Goal: Task Accomplishment & Management: Use online tool/utility

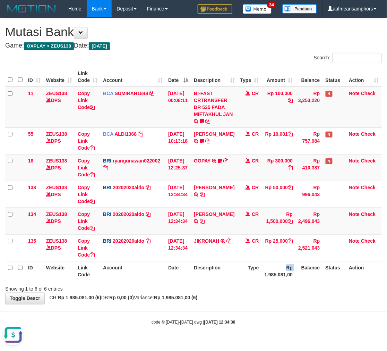
click at [262, 277] on tr "ID Website Link Code Account Date Description Type Rp 1.985.081,00 Balance Stat…" at bounding box center [193, 271] width 377 height 20
click at [262, 277] on th "Rp 1.985.081,00" at bounding box center [279, 271] width 34 height 20
click at [251, 270] on th "Type" at bounding box center [250, 271] width 24 height 20
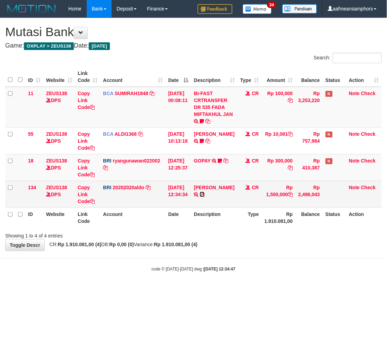
click at [205, 192] on icon at bounding box center [202, 194] width 5 height 5
drag, startPoint x: 77, startPoint y: 194, endPoint x: 84, endPoint y: 194, distance: 7.3
click at [77, 194] on td "Copy Link Code" at bounding box center [87, 194] width 25 height 27
click at [85, 194] on link "Copy Link Code" at bounding box center [86, 194] width 17 height 19
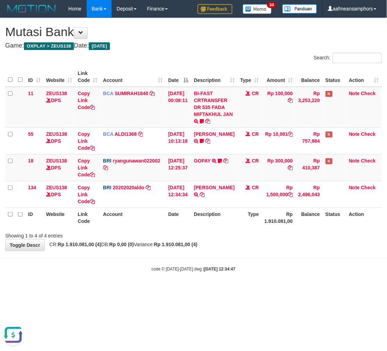
scroll to position [111, 0]
drag, startPoint x: 103, startPoint y: 274, endPoint x: 140, endPoint y: 271, distance: 36.9
click at [102, 274] on body "Toggle navigation Home Bank Account List Load By Website Group [OXPLAY] ZEUS138…" at bounding box center [193, 145] width 387 height 290
click at [147, 271] on div "code © 2012-2018 dwg | 2025/08/31 12:34:47" at bounding box center [193, 268] width 387 height 7
click at [159, 269] on small "code © 2012-2018 dwg | 2025/08/31 12:34:47" at bounding box center [194, 269] width 84 height 5
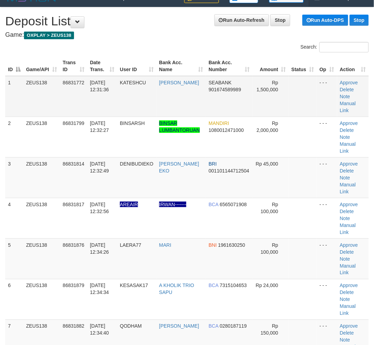
scroll to position [25, 0]
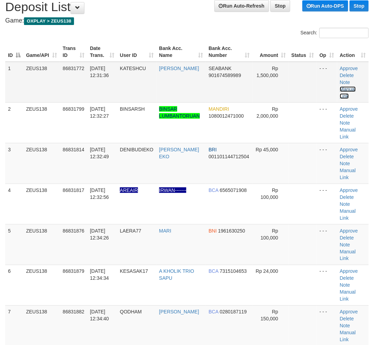
click at [346, 89] on link "Manual Link" at bounding box center [348, 92] width 16 height 12
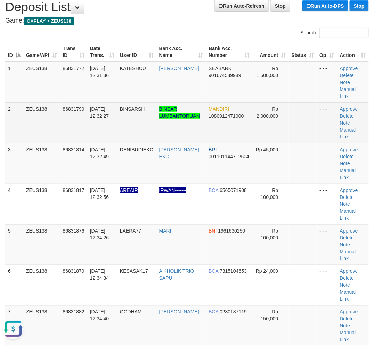
scroll to position [0, 0]
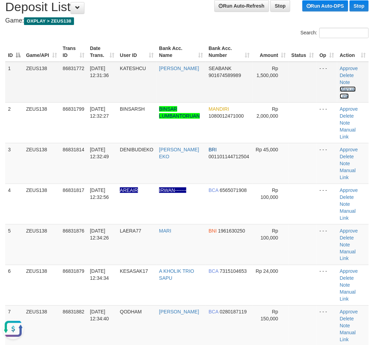
click at [340, 86] on link "Manual Link" at bounding box center [348, 92] width 16 height 12
click at [346, 87] on link "Manual Link" at bounding box center [348, 92] width 16 height 12
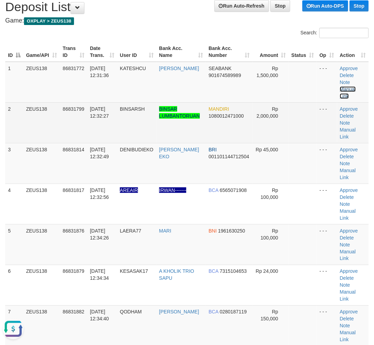
click at [340, 86] on link "Manual Link" at bounding box center [348, 92] width 16 height 12
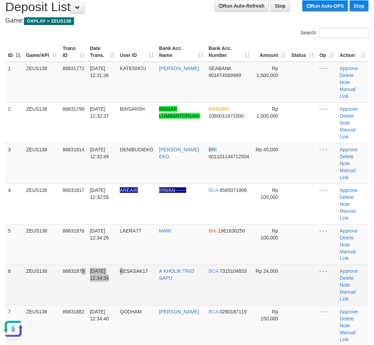
click at [123, 303] on tr "6 ZEUS138 86831879 31/08/2025 12:34:34 KESASAK17 A KHOLIK TRIO SAPU BCA 7315104…" at bounding box center [186, 285] width 363 height 41
click at [127, 266] on td "KESASAK17" at bounding box center [136, 285] width 39 height 41
click at [127, 265] on td "KESASAK17" at bounding box center [136, 285] width 39 height 41
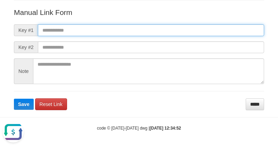
click at [216, 34] on input "text" at bounding box center [151, 30] width 226 height 12
paste input "**********"
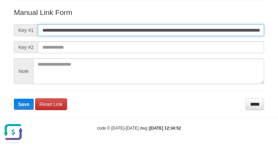
scroll to position [0, 498]
type input "**********"
click at [14, 99] on button "Save" at bounding box center [24, 104] width 20 height 11
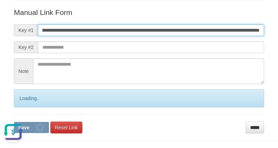
click at [14, 122] on button "Save" at bounding box center [31, 127] width 35 height 11
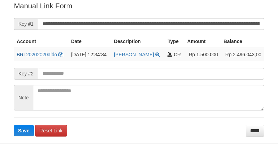
click at [172, 23] on input "**********" at bounding box center [151, 24] width 226 height 12
click at [14, 125] on button "Save" at bounding box center [24, 130] width 20 height 11
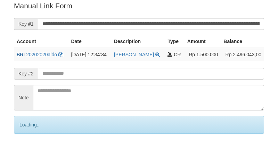
click at [172, 23] on input "**********" at bounding box center [151, 24] width 226 height 12
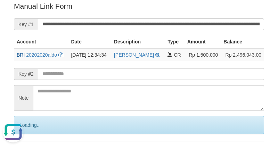
scroll to position [0, 0]
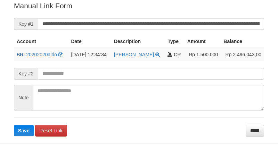
click at [171, 23] on input "**********" at bounding box center [151, 24] width 226 height 12
click at [14, 125] on button "Save" at bounding box center [24, 130] width 20 height 11
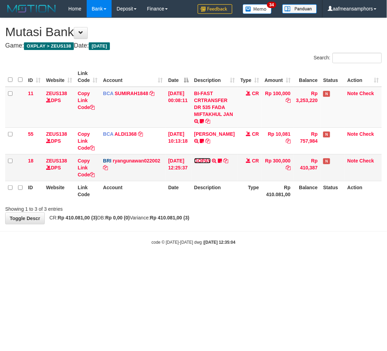
click at [207, 159] on link "GOPAY" at bounding box center [202, 161] width 17 height 6
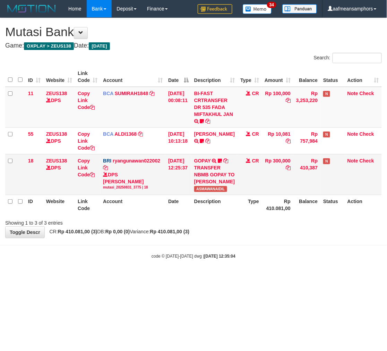
click at [213, 192] on span "ASMAWANAIDIL" at bounding box center [210, 189] width 33 height 6
copy span "ASMAWANAIDIL"
click at [237, 267] on body "Toggle navigation Home Bank Account List Load By Website Group [OXPLAY] ZEUS138…" at bounding box center [193, 138] width 387 height 277
drag, startPoint x: 241, startPoint y: 262, endPoint x: 293, endPoint y: 265, distance: 52.2
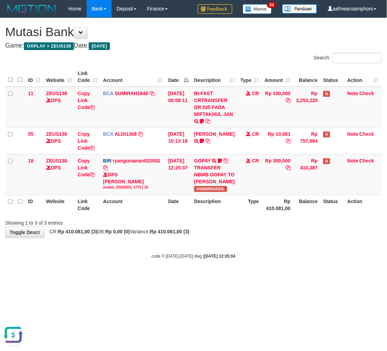
click at [240, 259] on div "code © 2012-2018 dwg | 2025/08/31 12:35:04" at bounding box center [193, 255] width 387 height 7
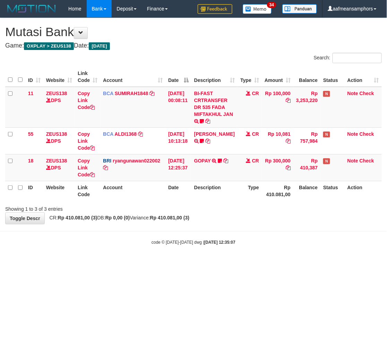
click at [263, 261] on body "Toggle navigation Home Bank Account List Load By Website Group [OXPLAY] ZEUS138…" at bounding box center [193, 131] width 387 height 263
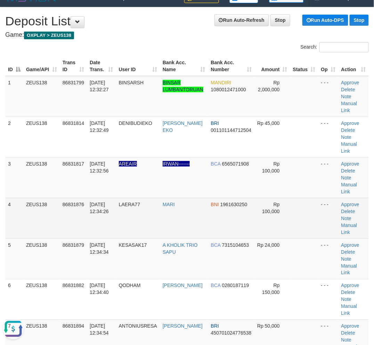
click at [301, 209] on td at bounding box center [304, 218] width 28 height 41
drag, startPoint x: 301, startPoint y: 209, endPoint x: 133, endPoint y: 198, distance: 167.7
click at [288, 210] on tr "4 ZEUS138 86831876 31/08/2025 12:34:26 LAERA77 MARI BNI 1961630250 Rp 100,000 -…" at bounding box center [186, 218] width 363 height 41
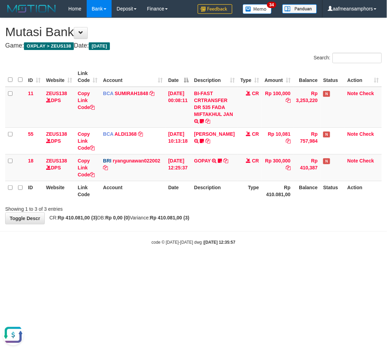
click at [220, 232] on body "Toggle navigation Home Bank Account List Load By Website Group [OXPLAY] ZEUS138…" at bounding box center [193, 131] width 387 height 263
click at [221, 227] on body "Toggle navigation Home Bank Account List Load By Website Group [OXPLAY] ZEUS138…" at bounding box center [193, 131] width 387 height 263
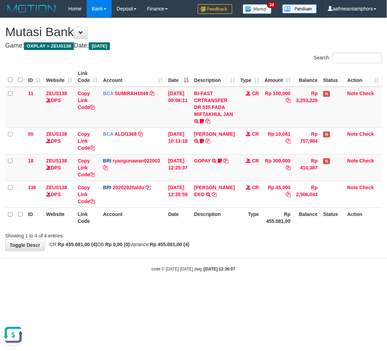
click at [217, 227] on div "ID Website Link Code Account Date Description Type Amount Balance Status Action…" at bounding box center [193, 147] width 387 height 165
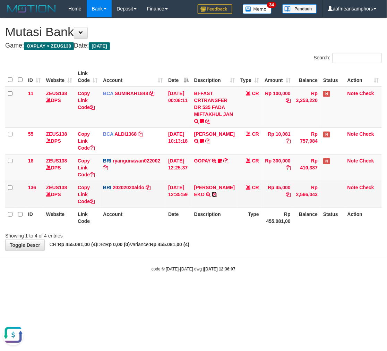
click at [217, 193] on icon at bounding box center [214, 194] width 5 height 5
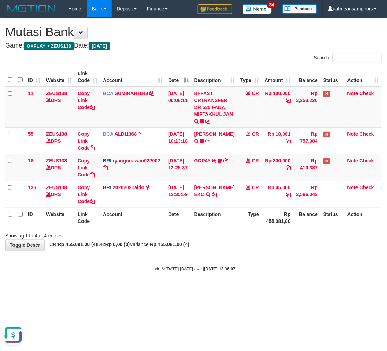
click at [234, 251] on body "Toggle navigation Home Bank Account List Load By Website Group [OXPLAY] ZEUS138…" at bounding box center [193, 145] width 387 height 290
click at [236, 245] on div "**********" at bounding box center [193, 134] width 387 height 233
click at [210, 158] on link "GOPAY" at bounding box center [202, 161] width 17 height 6
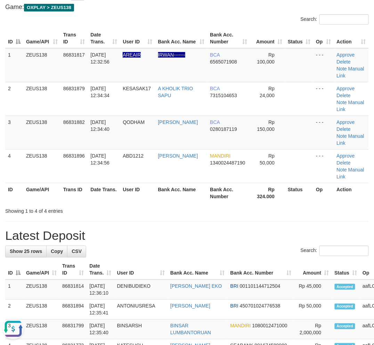
click at [174, 209] on div "Showing 1 to 4 of 4 entries" at bounding box center [187, 210] width 374 height 10
drag, startPoint x: 200, startPoint y: 216, endPoint x: 185, endPoint y: 215, distance: 14.6
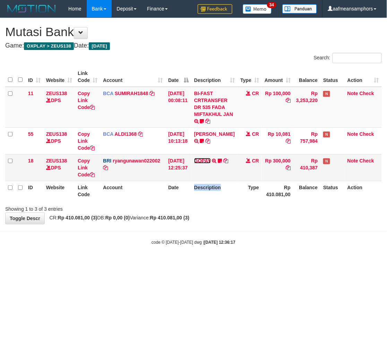
click at [210, 161] on link "GOPAY" at bounding box center [202, 161] width 17 height 6
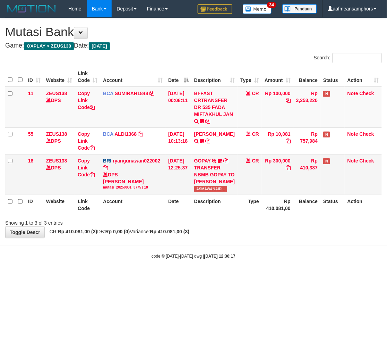
click at [207, 192] on span "ASMAWANAIDIL" at bounding box center [210, 189] width 33 height 6
copy span "ASMAWANAIDIL"
click at [267, 226] on div "Showing 1 to 3 of 3 entries" at bounding box center [193, 222] width 387 height 10
drag, startPoint x: 267, startPoint y: 229, endPoint x: 263, endPoint y: 228, distance: 3.6
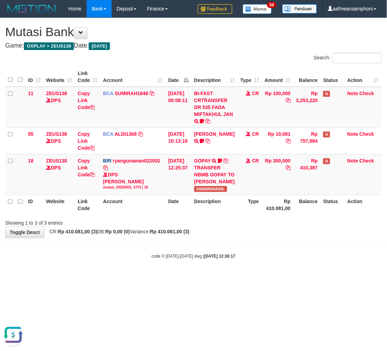
click at [266, 226] on div "Showing 1 to 3 of 3 entries" at bounding box center [193, 222] width 387 height 10
click at [261, 226] on div "Showing 1 to 3 of 3 entries" at bounding box center [193, 222] width 387 height 10
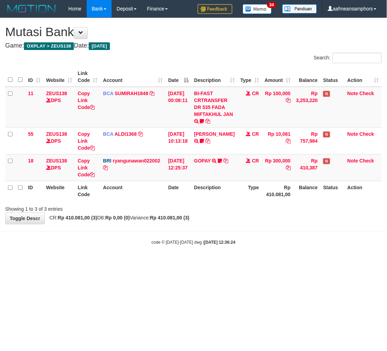
drag, startPoint x: 0, startPoint y: 0, endPoint x: 273, endPoint y: 234, distance: 359.9
click at [273, 234] on body "Toggle navigation Home Bank Account List Load By Website Group [OXPLAY] ZEUS138…" at bounding box center [193, 131] width 387 height 263
click at [279, 237] on body "Toggle navigation Home Bank Account List Load By Website Group [OXPLAY] ZEUS138…" at bounding box center [193, 131] width 387 height 263
click at [313, 262] on html "Toggle navigation Home Bank Account List Load By Website Group [OXPLAY] ZEUS138…" at bounding box center [193, 131] width 387 height 263
click at [297, 261] on body "Toggle navigation Home Bank Account List Load By Website Group [OXPLAY] ZEUS138…" at bounding box center [193, 131] width 387 height 263
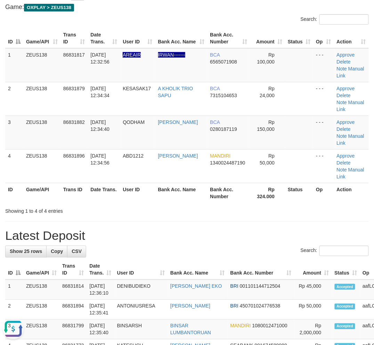
click at [224, 202] on th "Bank Acc. Number" at bounding box center [228, 193] width 43 height 20
click at [218, 203] on div "ID Game/API Trans ID Date Trans. User ID Bank Acc. Name Bank Acc. Number Amount…" at bounding box center [187, 115] width 374 height 178
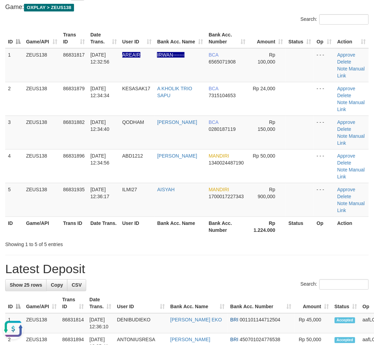
drag, startPoint x: 214, startPoint y: 271, endPoint x: 206, endPoint y: 269, distance: 8.4
click at [214, 271] on h1 "Latest Deposit" at bounding box center [186, 269] width 363 height 14
click at [206, 269] on h1 "Latest Deposit" at bounding box center [186, 269] width 363 height 14
click at [202, 232] on th "Bank Acc. Name" at bounding box center [179, 227] width 51 height 20
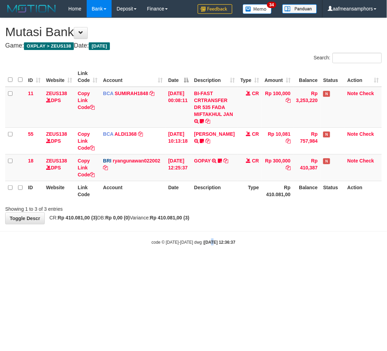
click at [206, 248] on body "Toggle navigation Home Bank Account List Load By Website Group [OXPLAY] ZEUS138…" at bounding box center [193, 131] width 387 height 263
click at [206, 249] on body "Toggle navigation Home Bank Account List Load By Website Group [OXPLAY] ZEUS138…" at bounding box center [193, 131] width 387 height 263
click at [205, 248] on body "Toggle navigation Home Bank Account List Load By Website Group [OXPLAY] ZEUS138…" at bounding box center [193, 131] width 387 height 263
drag, startPoint x: 284, startPoint y: 249, endPoint x: 279, endPoint y: 250, distance: 5.2
click at [279, 250] on body "Toggle navigation Home Bank Account List Load By Website Group [OXPLAY] ZEUS138…" at bounding box center [193, 131] width 387 height 263
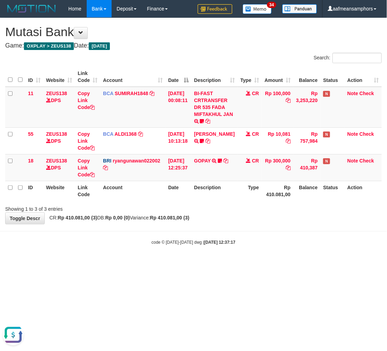
click at [278, 250] on body "Toggle navigation Home Bank Account List Load By Website Group [OXPLAY] ZEUS138…" at bounding box center [193, 131] width 387 height 263
click at [266, 238] on div "code © 2012-2018 dwg | 2025/08/31 12:37:17" at bounding box center [193, 241] width 387 height 7
click at [227, 219] on div "**********" at bounding box center [193, 121] width 387 height 206
click at [231, 217] on div "**********" at bounding box center [193, 121] width 387 height 206
drag, startPoint x: 237, startPoint y: 201, endPoint x: 251, endPoint y: 195, distance: 15.4
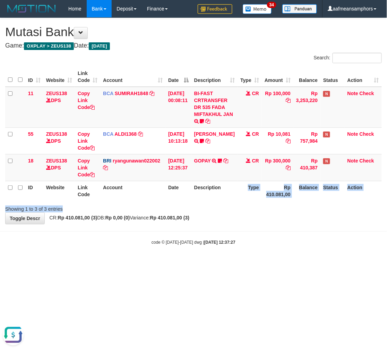
click at [237, 202] on div "Search: ID Website Link Code Account Date Description Type Amount Balance Statu…" at bounding box center [193, 133] width 377 height 160
click at [251, 193] on th "Type" at bounding box center [250, 191] width 24 height 20
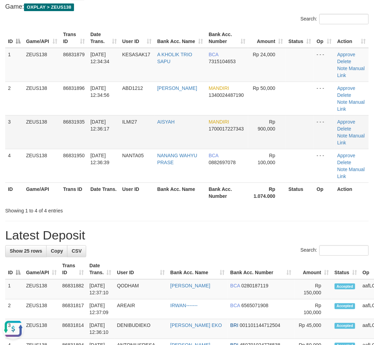
click at [302, 138] on td at bounding box center [299, 132] width 28 height 34
click at [149, 211] on div "Showing 1 to 4 of 4 entries" at bounding box center [77, 209] width 145 height 10
click at [141, 195] on tr "ID Game/API Trans ID Date Trans. User ID Bank Acc. Name Bank Acc. Number Rp 1.0…" at bounding box center [186, 193] width 363 height 20
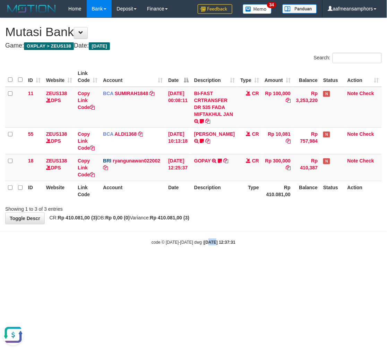
click at [202, 251] on body "Toggle navigation Home Bank Account List Load By Website Group [OXPLAY] ZEUS138…" at bounding box center [193, 131] width 387 height 263
click at [199, 248] on body "Toggle navigation Home Bank Account List Load By Website Group [OXPLAY] ZEUS138…" at bounding box center [193, 131] width 387 height 263
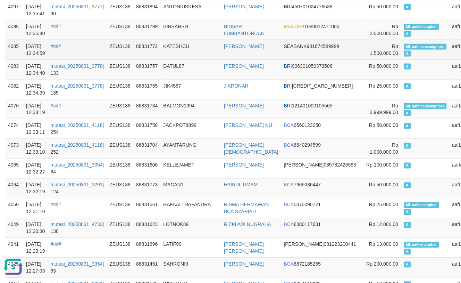
scroll to position [154, 0]
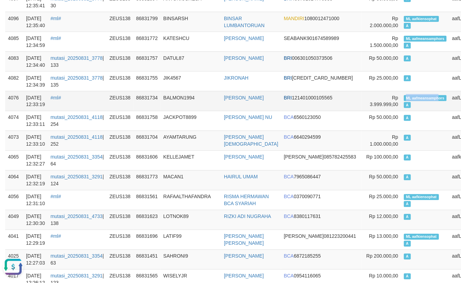
drag, startPoint x: 363, startPoint y: 95, endPoint x: 396, endPoint y: 99, distance: 32.8
click at [404, 99] on span "ML aafmeansamphors" at bounding box center [425, 98] width 43 height 6
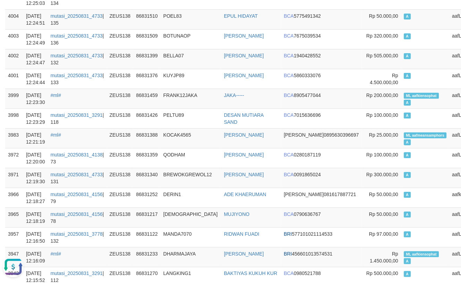
scroll to position [0, 0]
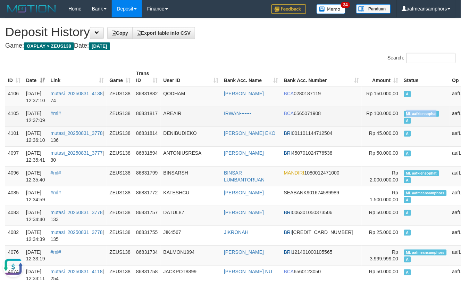
copy span "ML aafkiensophat"
drag, startPoint x: 361, startPoint y: 110, endPoint x: 397, endPoint y: 112, distance: 36.1
click at [401, 112] on td "ML aafkiensophat A" at bounding box center [425, 117] width 48 height 20
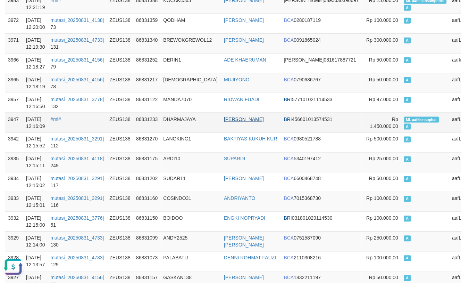
scroll to position [655, 0]
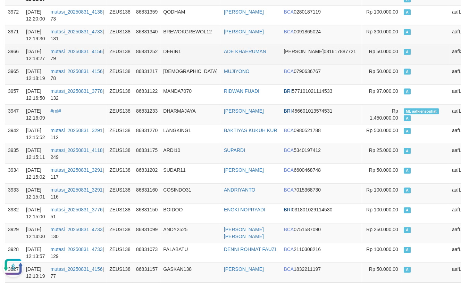
drag, startPoint x: 183, startPoint y: 61, endPoint x: 179, endPoint y: 62, distance: 3.6
click at [180, 62] on td "DERIN1" at bounding box center [191, 55] width 61 height 20
click at [183, 63] on td "DERIN1" at bounding box center [191, 55] width 61 height 20
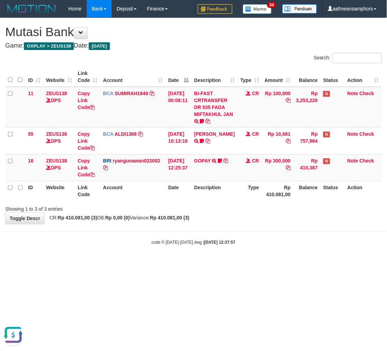
click at [166, 229] on body "Toggle navigation Home Bank Account List Load By Website Group [OXPLAY] ZEUS138…" at bounding box center [193, 131] width 387 height 263
click at [203, 229] on body "Toggle navigation Home Bank Account List Load By Website Group [OXPLAY] ZEUS138…" at bounding box center [193, 131] width 387 height 263
click at [268, 228] on body "Toggle navigation Home Bank Account List Load By Website Group [OXPLAY] ZEUS138…" at bounding box center [193, 131] width 387 height 263
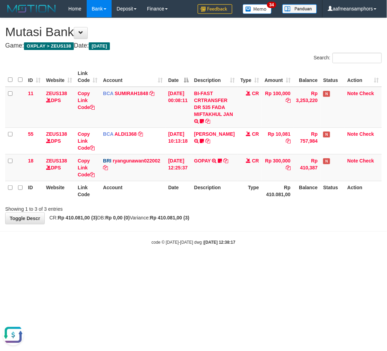
click at [240, 215] on div "**********" at bounding box center [193, 121] width 387 height 206
click at [273, 243] on div "code © 2012-2018 dwg | 2025/08/31 12:38:21" at bounding box center [193, 241] width 387 height 7
click at [274, 234] on body "Toggle navigation Home Bank Account List Load By Website Group [OXPLAY] ZEUS138…" at bounding box center [193, 131] width 387 height 263
click at [245, 259] on body "Toggle navigation Home Bank Account List Load By Website Group [OXPLAY] ZEUS138…" at bounding box center [193, 131] width 387 height 263
click at [244, 254] on body "Toggle navigation Home Bank Account List Load By Website Group [OXPLAY] ZEUS138…" at bounding box center [193, 131] width 387 height 263
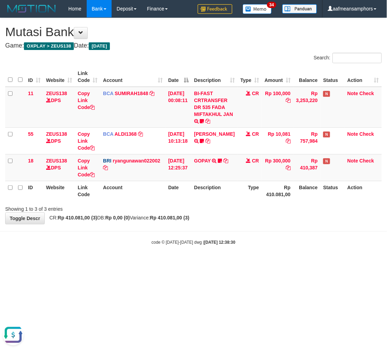
click at [245, 254] on body "Toggle navigation Home Bank Account List Load By Website Group [OXPLAY] ZEUS138…" at bounding box center [193, 131] width 387 height 263
click at [266, 252] on body "Toggle navigation Home Bank Account List Load By Website Group [OXPLAY] ZEUS138…" at bounding box center [193, 131] width 387 height 263
click at [270, 244] on div "code © [DATE]-[DATE] dwg | [DATE] 12:38:37" at bounding box center [193, 241] width 387 height 7
click at [199, 214] on div "**********" at bounding box center [193, 121] width 387 height 206
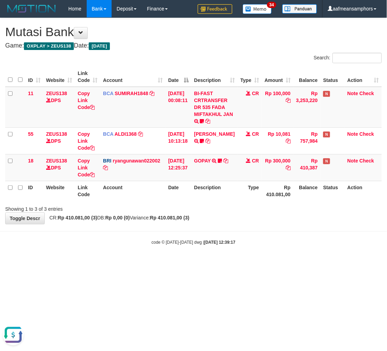
click at [199, 214] on div "**********" at bounding box center [193, 121] width 387 height 206
click at [214, 227] on body "Toggle navigation Home Bank Account List Load By Website Group [OXPLAY] ZEUS138…" at bounding box center [193, 131] width 387 height 263
click at [267, 228] on body "Toggle navigation Home Bank Account List Load By Website Group [OXPLAY] ZEUS138…" at bounding box center [193, 131] width 387 height 263
click at [271, 225] on body "Toggle navigation Home Bank Account List Load By Website Group [OXPLAY] ZEUS138…" at bounding box center [193, 131] width 387 height 263
click at [277, 224] on body "Toggle navigation Home Bank Account List Load By Website Group [OXPLAY] ZEUS138…" at bounding box center [193, 131] width 387 height 263
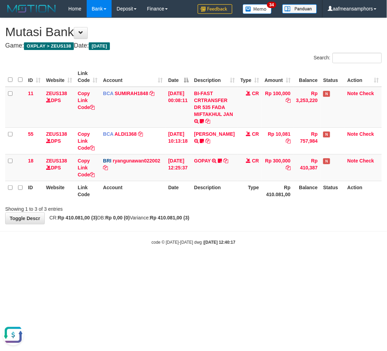
click at [270, 221] on div "**********" at bounding box center [193, 121] width 387 height 206
click at [267, 222] on div "**********" at bounding box center [193, 121] width 387 height 206
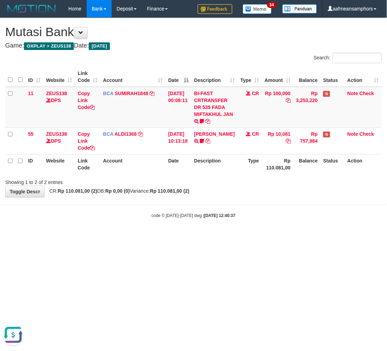
click at [242, 226] on body "Toggle navigation Home Bank Account List Load By Website Group [OXPLAY] ZEUS138…" at bounding box center [193, 118] width 387 height 236
click at [242, 225] on body "Toggle navigation Home Bank Account List Load By Website Group [OXPLAY] ZEUS138…" at bounding box center [193, 118] width 387 height 236
click at [268, 236] on html "Toggle navigation Home Bank Account List Load By Website Group [OXPLAY] ZEUS138…" at bounding box center [193, 118] width 387 height 236
click at [265, 236] on html "Toggle navigation Home Bank Account List Load By Website Group [OXPLAY] ZEUS138…" at bounding box center [193, 118] width 387 height 236
click at [251, 229] on body "Toggle navigation Home Bank Account List Load By Website Group [OXPLAY] ZEUS138…" at bounding box center [193, 118] width 387 height 236
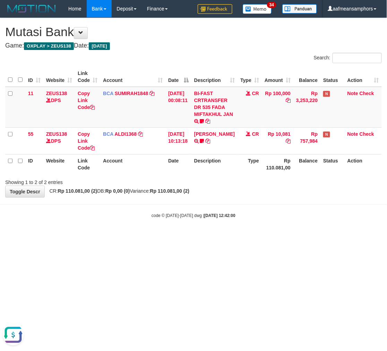
drag, startPoint x: 255, startPoint y: 206, endPoint x: 249, endPoint y: 203, distance: 7.2
click at [251, 210] on body "Toggle navigation Home Bank Account List Load By Website Group [OXPLAY] ZEUS138…" at bounding box center [193, 118] width 387 height 236
click at [252, 196] on div "**********" at bounding box center [193, 107] width 387 height 179
click at [251, 194] on div "**********" at bounding box center [193, 107] width 387 height 179
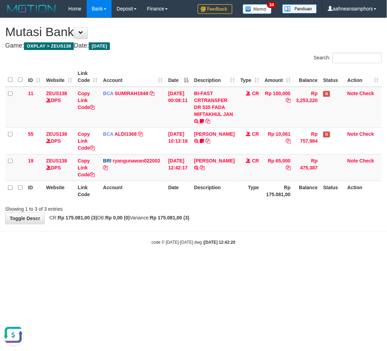
click at [220, 241] on strong "2025/08/31 12:42:20" at bounding box center [219, 242] width 31 height 5
drag, startPoint x: 200, startPoint y: 221, endPoint x: 195, endPoint y: 223, distance: 4.8
click at [195, 223] on div "**********" at bounding box center [193, 121] width 387 height 206
click at [193, 223] on div "**********" at bounding box center [193, 121] width 387 height 206
drag, startPoint x: 207, startPoint y: 167, endPoint x: 301, endPoint y: 179, distance: 94.8
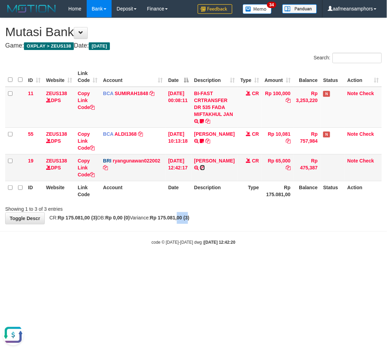
click at [205, 167] on icon at bounding box center [202, 167] width 5 height 5
copy strong "00 (3"
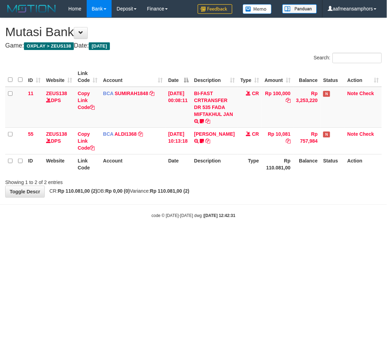
click at [238, 184] on div "Showing 1 to 2 of 2 entries" at bounding box center [193, 181] width 387 height 10
click at [232, 186] on div "**********" at bounding box center [193, 107] width 387 height 179
click at [220, 205] on body "Toggle navigation Home Bank Account List Load By Website Group [OXPLAY] ZEUS138…" at bounding box center [193, 118] width 387 height 236
drag, startPoint x: 226, startPoint y: 200, endPoint x: 301, endPoint y: 209, distance: 75.1
click at [226, 200] on body "Toggle navigation Home Bank Account List Load By Website Group [OXPLAY] ZEUS138…" at bounding box center [193, 118] width 387 height 236
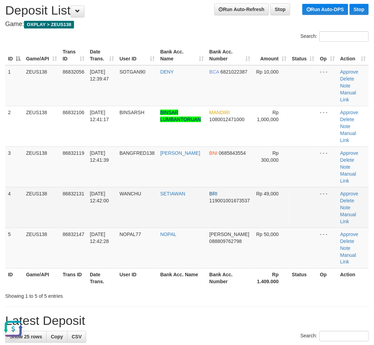
drag, startPoint x: 94, startPoint y: 203, endPoint x: 109, endPoint y: 207, distance: 15.0
click at [110, 207] on td "31/08/2025 12:42:00" at bounding box center [102, 207] width 30 height 41
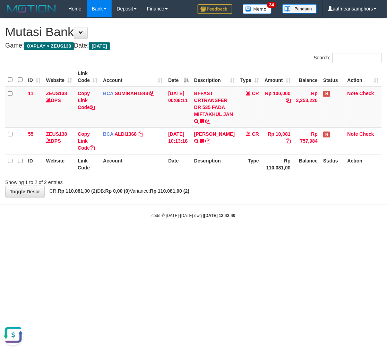
click at [258, 236] on html "Toggle navigation Home Bank Account List Load By Website Group [OXPLAY] ZEUS138…" at bounding box center [193, 118] width 387 height 236
click at [262, 229] on body "Toggle navigation Home Bank Account List Load By Website Group [OXPLAY] ZEUS138…" at bounding box center [193, 118] width 387 height 236
click at [230, 232] on body "Toggle navigation Home Bank Account List Load By Website Group [OXPLAY] ZEUS138…" at bounding box center [193, 118] width 387 height 236
click at [231, 233] on body "Toggle navigation Home Bank Account List Load By Website Group [OXPLAY] ZEUS138…" at bounding box center [193, 118] width 387 height 236
click at [233, 236] on html "Toggle navigation Home Bank Account List Load By Website Group [OXPLAY] ZEUS138…" at bounding box center [193, 118] width 387 height 236
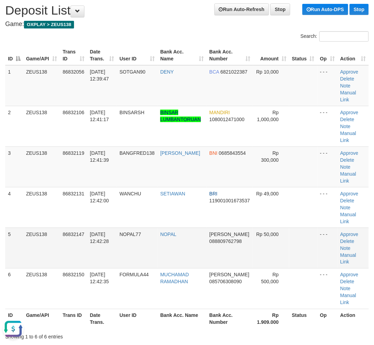
drag, startPoint x: 328, startPoint y: 248, endPoint x: 314, endPoint y: 249, distance: 14.3
click at [328, 248] on td "- - -" at bounding box center [327, 248] width 20 height 41
click at [314, 249] on td at bounding box center [303, 248] width 28 height 41
drag, startPoint x: 314, startPoint y: 249, endPoint x: 175, endPoint y: 231, distance: 140.4
click at [312, 249] on td at bounding box center [303, 248] width 28 height 41
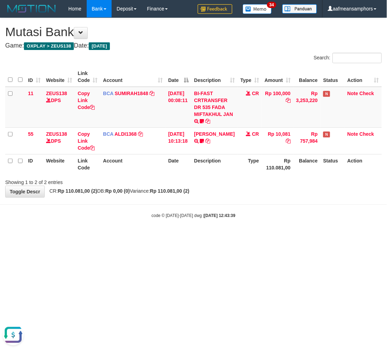
click at [219, 231] on body "Toggle navigation Home Bank Account List Load By Website Group [OXPLAY] ZEUS138…" at bounding box center [193, 118] width 387 height 236
click at [217, 232] on body "Toggle navigation Home Bank Account List Load By Website Group [OXPLAY] ZEUS138…" at bounding box center [193, 118] width 387 height 236
click at [205, 231] on body "Toggle navigation Home Bank Account List Load By Website Group [OXPLAY] ZEUS138…" at bounding box center [193, 118] width 387 height 236
drag, startPoint x: 276, startPoint y: 192, endPoint x: 283, endPoint y: 193, distance: 6.3
click at [276, 192] on div "**********" at bounding box center [193, 107] width 387 height 179
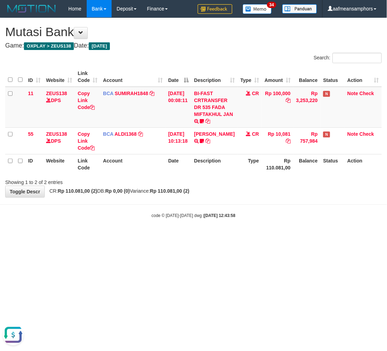
click at [279, 194] on div "**********" at bounding box center [193, 107] width 387 height 179
drag, startPoint x: 261, startPoint y: 204, endPoint x: 276, endPoint y: 191, distance: 19.5
click at [261, 204] on body "Toggle navigation Home Bank Account List Load By Website Group [OXPLAY] ZEUS138…" at bounding box center [193, 118] width 387 height 236
click at [211, 236] on html "Toggle navigation Home Bank Account List Load By Website Group [OXPLAY] ZEUS138…" at bounding box center [193, 118] width 387 height 236
click at [200, 236] on html "Toggle navigation Home Bank Account List Load By Website Group [OXPLAY] ZEUS138…" at bounding box center [193, 118] width 387 height 236
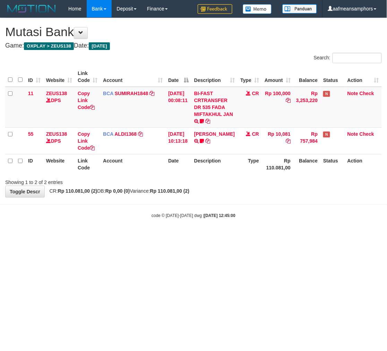
drag, startPoint x: 234, startPoint y: 274, endPoint x: 240, endPoint y: 276, distance: 6.1
click at [233, 236] on html "Toggle navigation Home Bank Account List Load By Website Group [OXPLAY] ZEUS138…" at bounding box center [193, 118] width 387 height 236
click at [242, 236] on html "Toggle navigation Home Bank Account List Load By Website Group [OXPLAY] ZEUS138…" at bounding box center [193, 118] width 387 height 236
click at [244, 236] on html "Toggle navigation Home Bank Account List Load By Website Group [OXPLAY] ZEUS138…" at bounding box center [193, 118] width 387 height 236
drag, startPoint x: 248, startPoint y: 270, endPoint x: 244, endPoint y: 271, distance: 4.0
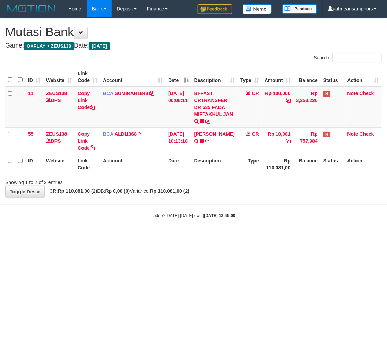
click at [244, 236] on html "Toggle navigation Home Bank Account List Load By Website Group [OXPLAY] ZEUS138…" at bounding box center [193, 118] width 387 height 236
click at [246, 236] on html "Toggle navigation Home Bank Account List Load By Website Group [OXPLAY] ZEUS138…" at bounding box center [193, 118] width 387 height 236
click at [254, 236] on html "Toggle navigation Home Bank Account List Load By Website Group [OXPLAY] ZEUS138…" at bounding box center [193, 118] width 387 height 236
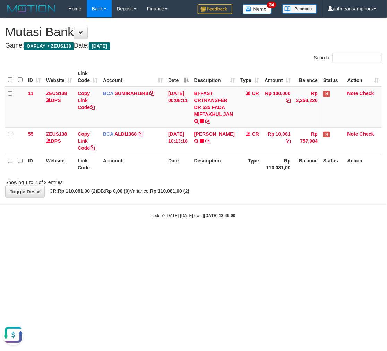
click at [254, 236] on html "Toggle navigation Home Bank Account List Load By Website Group [OXPLAY] ZEUS138…" at bounding box center [193, 118] width 387 height 236
drag, startPoint x: 262, startPoint y: 273, endPoint x: 259, endPoint y: 275, distance: 3.6
click at [259, 236] on html "Toggle navigation Home Bank Account List Load By Website Group [OXPLAY] ZEUS138…" at bounding box center [193, 118] width 387 height 236
click at [219, 236] on html "Toggle navigation Home Bank Account List Load By Website Group [OXPLAY] ZEUS138…" at bounding box center [193, 118] width 387 height 236
click at [226, 236] on html "Toggle navigation Home Bank Account List Load By Website Group [OXPLAY] ZEUS138…" at bounding box center [193, 118] width 387 height 236
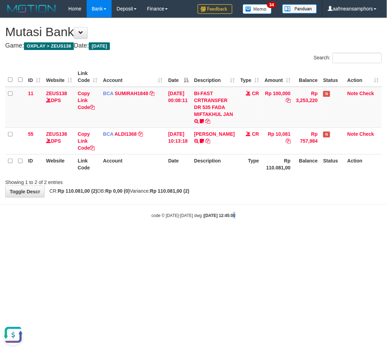
click at [227, 236] on html "Toggle navigation Home Bank Account List Load By Website Group [OXPLAY] ZEUS138…" at bounding box center [193, 118] width 387 height 236
click at [226, 236] on html "Toggle navigation Home Bank Account List Load By Website Group [OXPLAY] ZEUS138…" at bounding box center [193, 118] width 387 height 236
drag, startPoint x: 230, startPoint y: 251, endPoint x: 238, endPoint y: 257, distance: 10.1
click at [231, 236] on html "Toggle navigation Home Bank Account List Load By Website Group [OXPLAY] ZEUS138…" at bounding box center [193, 118] width 387 height 236
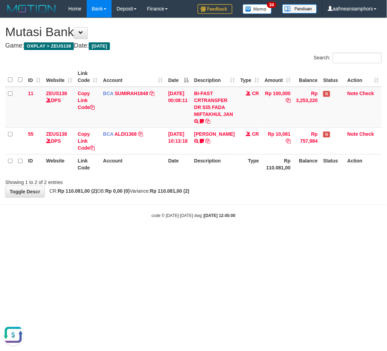
click at [221, 236] on html "Toggle navigation Home Bank Account List Load By Website Group [OXPLAY] ZEUS138…" at bounding box center [193, 118] width 387 height 236
click at [224, 236] on html "Toggle navigation Home Bank Account List Load By Website Group [OXPLAY] ZEUS138…" at bounding box center [193, 118] width 387 height 236
click at [238, 236] on html "Toggle navigation Home Bank Account List Load By Website Group [OXPLAY] ZEUS138…" at bounding box center [193, 118] width 387 height 236
click at [235, 236] on html "Toggle navigation Home Bank Account List Load By Website Group [OXPLAY] ZEUS138…" at bounding box center [193, 118] width 387 height 236
click at [184, 236] on html "Toggle navigation Home Bank Account List Load By Website Group [OXPLAY] ZEUS138…" at bounding box center [193, 118] width 387 height 236
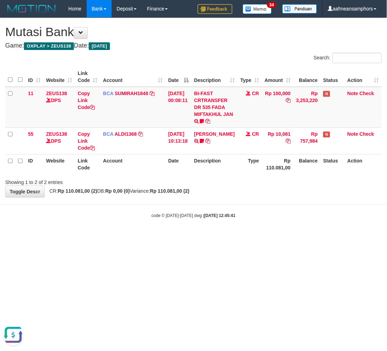
drag, startPoint x: 284, startPoint y: 277, endPoint x: 276, endPoint y: 281, distance: 9.0
click at [278, 236] on html "Toggle navigation Home Bank Account List Load By Website Group [OXPLAY] ZEUS138…" at bounding box center [193, 118] width 387 height 236
drag, startPoint x: 278, startPoint y: 225, endPoint x: 275, endPoint y: 228, distance: 4.7
click at [275, 227] on body "Toggle navigation Home Bank Account List Load By Website Group [OXPLAY] ZEUS138…" at bounding box center [193, 118] width 387 height 236
click at [261, 226] on body "Toggle navigation Home Bank Account List Load By Website Group [OXPLAY] ZEUS138…" at bounding box center [193, 118] width 387 height 236
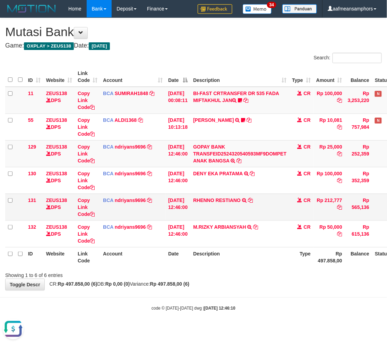
click at [236, 216] on td "RHENNO RESTIANO TRSF E-BANKING CR 3108/FTSCY/WS95011 212777.00RHENNO RESTIANO" at bounding box center [240, 207] width 99 height 27
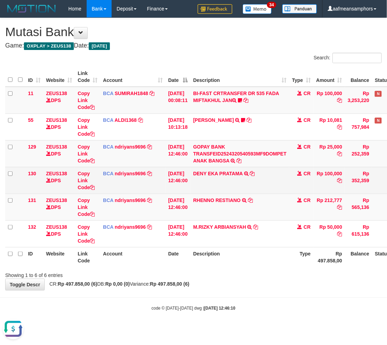
click at [233, 210] on td "RHENNO RESTIANO TRSF E-BANKING CR 3108/FTSCY/WS95011 212777.00RHENNO RESTIANO" at bounding box center [240, 207] width 99 height 27
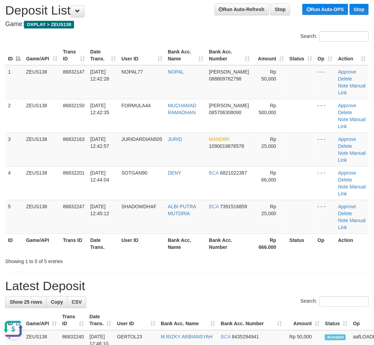
drag, startPoint x: 218, startPoint y: 251, endPoint x: 162, endPoint y: 243, distance: 55.7
click at [217, 251] on tr "ID Game/API Trans ID Date Trans. User ID Bank Acc. Name Bank Acc. Number Rp 666…" at bounding box center [186, 244] width 363 height 20
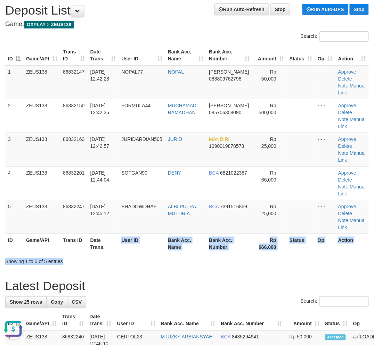
click at [152, 262] on div "Search: ID Game/API Trans ID Date Trans. User ID Bank Acc. Name Bank Acc. Numbe…" at bounding box center [186, 148] width 363 height 234
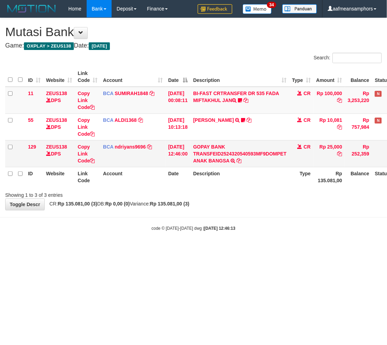
click at [337, 143] on td "Rp 25,000" at bounding box center [330, 153] width 32 height 27
copy td "25,000"
click at [240, 241] on body "Toggle navigation Home Bank Account List Load By Website Group [OXPLAY] ZEUS138…" at bounding box center [193, 124] width 387 height 249
click at [244, 239] on body "Toggle navigation Home Bank Account List Load By Website Group [OXPLAY] ZEUS138…" at bounding box center [193, 124] width 387 height 249
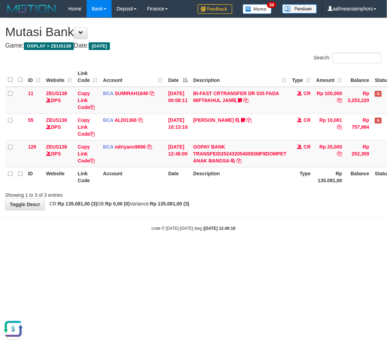
click at [258, 245] on body "Toggle navigation Home Bank Account List Load By Website Group [OXPLAY] ZEUS138…" at bounding box center [193, 124] width 387 height 249
drag, startPoint x: 258, startPoint y: 243, endPoint x: 261, endPoint y: 243, distance: 3.8
click at [258, 243] on body "Toggle navigation Home Bank Account List Load By Website Group [OXPLAY] ZEUS138…" at bounding box center [193, 124] width 387 height 249
click at [262, 243] on body "Toggle navigation Home Bank Account List Load By Website Group [OXPLAY] ZEUS138…" at bounding box center [193, 124] width 387 height 249
click at [266, 248] on body "Toggle navigation Home Bank Account List Load By Website Group [OXPLAY] ZEUS138…" at bounding box center [193, 124] width 387 height 249
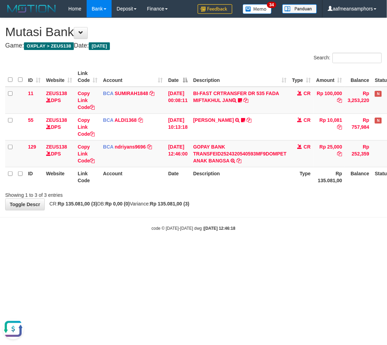
click at [264, 248] on body "Toggle navigation Home Bank Account List Load By Website Group [OXPLAY] ZEUS138…" at bounding box center [193, 124] width 387 height 249
click at [267, 242] on body "Toggle navigation Home Bank Account List Load By Website Group [OXPLAY] ZEUS138…" at bounding box center [193, 124] width 387 height 249
click at [261, 246] on body "Toggle navigation Home Bank Account List Load By Website Group [OXPLAY] ZEUS138…" at bounding box center [193, 124] width 387 height 249
drag, startPoint x: 261, startPoint y: 241, endPoint x: 251, endPoint y: 246, distance: 11.6
click at [250, 246] on body "Toggle navigation Home Bank Account List Load By Website Group [OXPLAY] ZEUS138…" at bounding box center [193, 124] width 387 height 249
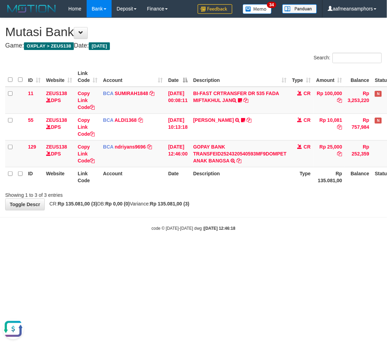
click at [248, 249] on html "Toggle navigation Home Bank Account List Load By Website Group [OXPLAY] ZEUS138…" at bounding box center [193, 124] width 387 height 249
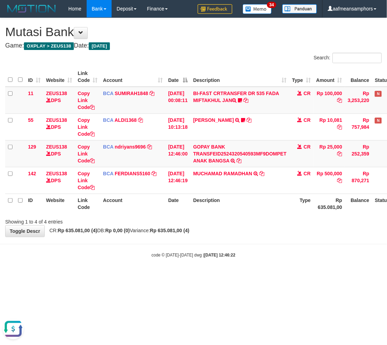
click at [252, 264] on body "Toggle navigation Home Bank Account List Load By Website Group [OXPLAY] ZEUS138…" at bounding box center [193, 138] width 387 height 276
click at [251, 266] on body "Toggle navigation Home Bank Account List Load By Website Group [OXPLAY] ZEUS138…" at bounding box center [193, 138] width 387 height 276
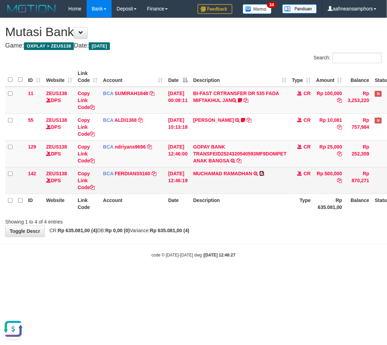
click at [265, 171] on icon at bounding box center [262, 173] width 5 height 5
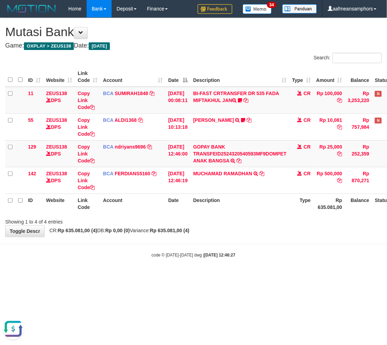
click at [280, 253] on div "code © 2012-2018 dwg | 2025/08/31 12:46:27" at bounding box center [193, 254] width 387 height 7
drag, startPoint x: 279, startPoint y: 253, endPoint x: 286, endPoint y: 250, distance: 7.6
click at [278, 253] on div "code © 2012-2018 dwg | 2025/08/31 12:46:27" at bounding box center [193, 254] width 387 height 7
click at [286, 250] on body "Toggle navigation Home Bank Account List Load By Website Group [OXPLAY] ZEUS138…" at bounding box center [193, 138] width 387 height 276
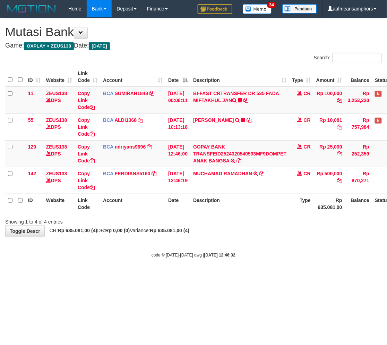
drag, startPoint x: 288, startPoint y: 250, endPoint x: 386, endPoint y: 242, distance: 97.9
click at [288, 250] on body "Toggle navigation Home Bank Account List Load By Website Group [OXPLAY] ZEUS138…" at bounding box center [193, 138] width 387 height 276
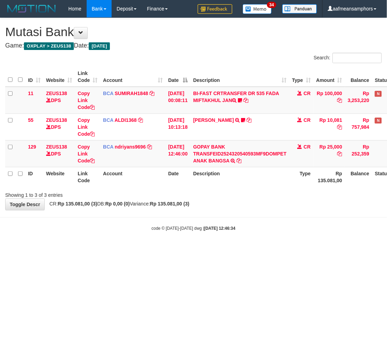
click at [258, 232] on body "Toggle navigation Home Bank Account List Load By Website Group [OXPLAY] ZEUS138…" at bounding box center [193, 124] width 387 height 249
drag, startPoint x: 257, startPoint y: 233, endPoint x: 258, endPoint y: 237, distance: 3.5
click at [256, 235] on body "Toggle navigation Home Bank Account List Load By Website Group [OXPLAY] ZEUS138…" at bounding box center [193, 124] width 387 height 249
drag, startPoint x: 220, startPoint y: 242, endPoint x: 218, endPoint y: 235, distance: 8.0
click at [220, 241] on body "Toggle navigation Home Bank Account List Load By Website Group [OXPLAY] ZEUS138…" at bounding box center [193, 124] width 387 height 249
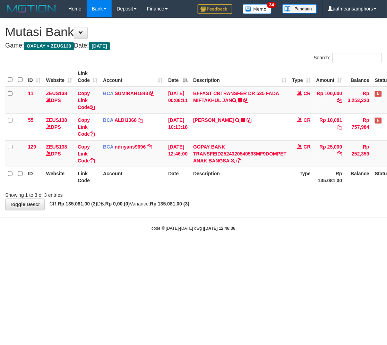
click at [269, 249] on html "Toggle navigation Home Bank Account List Load By Website Group [OXPLAY] ZEUS138…" at bounding box center [193, 124] width 387 height 249
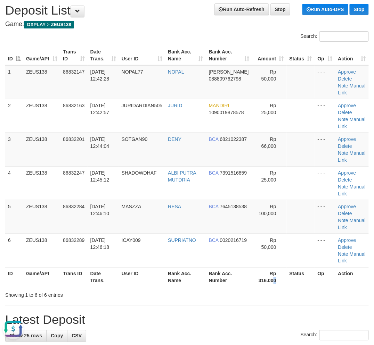
drag, startPoint x: 273, startPoint y: 284, endPoint x: 219, endPoint y: 268, distance: 55.8
click at [272, 284] on th "Rp 316.000" at bounding box center [269, 277] width 34 height 20
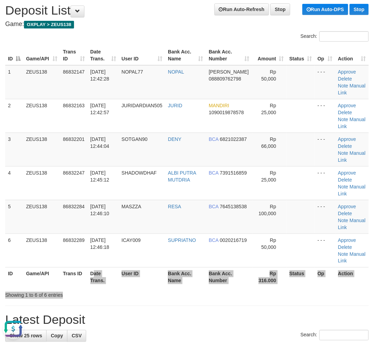
click at [140, 289] on div "Search: ID Game/API Trans ID Date Trans. User ID Bank Acc. Name Bank Acc. Numbe…" at bounding box center [186, 165] width 363 height 268
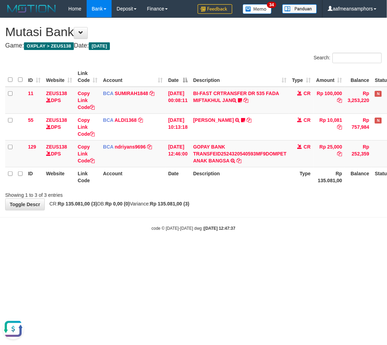
drag, startPoint x: 303, startPoint y: 252, endPoint x: 301, endPoint y: 255, distance: 3.9
click at [301, 249] on html "Toggle navigation Home Bank Account List Load By Website Group [OXPLAY] ZEUS138…" at bounding box center [193, 124] width 387 height 249
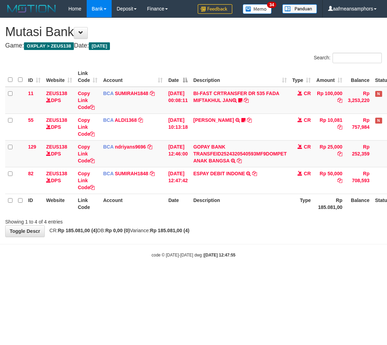
click at [243, 240] on body "Toggle navigation Home Bank Account List Load By Website Group [OXPLAY] ZEUS138…" at bounding box center [193, 138] width 387 height 276
click at [262, 242] on body "Toggle navigation Home Bank Account List Load By Website Group [OXPLAY] ZEUS138…" at bounding box center [193, 138] width 387 height 276
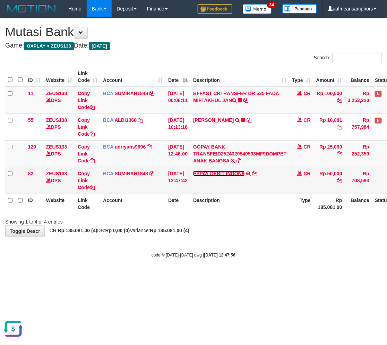
click at [238, 175] on link "ESPAY DEBIT INDONE" at bounding box center [219, 174] width 52 height 6
click at [228, 171] on link "ESPAY DEBIT INDONE" at bounding box center [219, 174] width 52 height 6
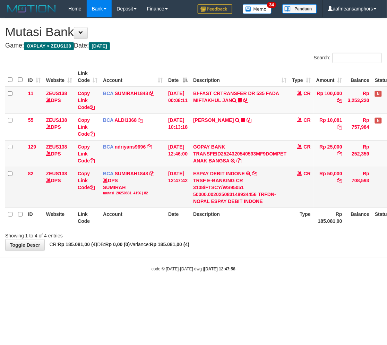
click at [204, 200] on div "TRSF E-BANKING CR 3108/FTSCY/WS95051 50000.002025083148934456 TRFDN-NOPAL ESPAY…" at bounding box center [239, 191] width 93 height 28
copy div "NOPAL"
click at [84, 180] on link "Copy Link Code" at bounding box center [86, 180] width 17 height 19
copy div "NOPAL"
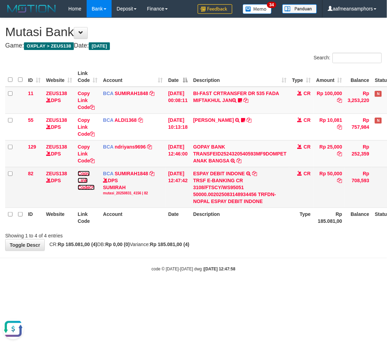
click at [84, 180] on link "Copy Link Code" at bounding box center [86, 180] width 17 height 19
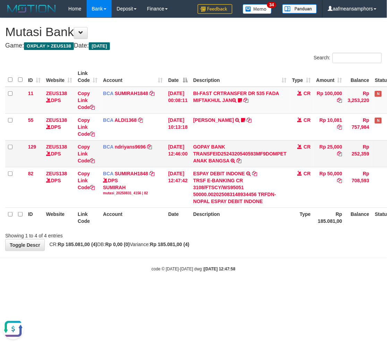
scroll to position [95, 0]
click at [249, 290] on html "Toggle navigation Home Bank Account List Load By Website Group [OXPLAY] ZEUS138…" at bounding box center [193, 145] width 387 height 290
click at [251, 290] on html "Toggle navigation Home Bank Account List Load By Website Group [OXPLAY] ZEUS138…" at bounding box center [193, 145] width 387 height 290
click at [258, 290] on html "Toggle navigation Home Bank Account List Load By Website Group [OXPLAY] ZEUS138…" at bounding box center [193, 145] width 387 height 290
click at [255, 290] on html "Toggle navigation Home Bank Account List Load By Website Group [OXPLAY] ZEUS138…" at bounding box center [193, 145] width 387 height 290
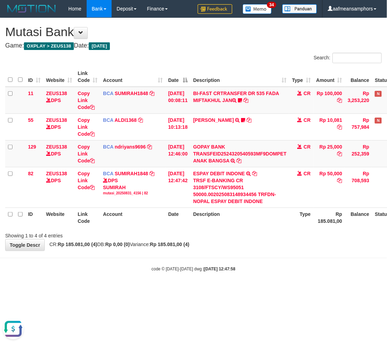
click at [258, 290] on html "Toggle navigation Home Bank Account List Load By Website Group [OXPLAY] ZEUS138…" at bounding box center [193, 145] width 387 height 290
click at [67, 238] on div "Showing 1 to 4 of 4 entries" at bounding box center [80, 234] width 151 height 10
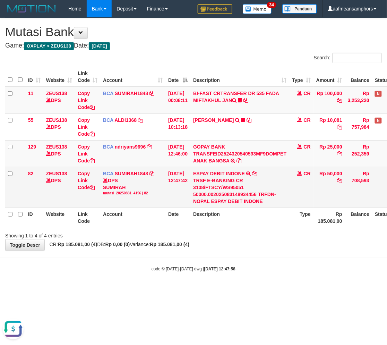
click at [68, 236] on div "Showing 1 to 4 of 4 entries" at bounding box center [80, 234] width 151 height 10
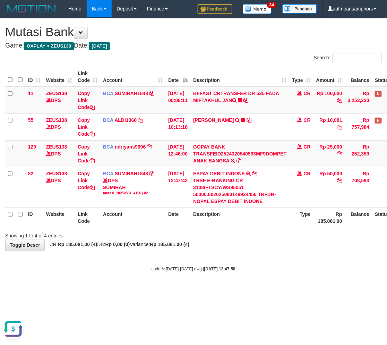
click at [237, 250] on div "**********" at bounding box center [193, 134] width 387 height 233
click at [228, 241] on div "**********" at bounding box center [193, 134] width 387 height 233
click at [155, 278] on body "Toggle navigation Home Bank Account List Load By Website Group [OXPLAY] ZEUS138…" at bounding box center [193, 145] width 387 height 290
click at [206, 281] on body "Toggle navigation Home Bank Account List Load By Website Group [OXPLAY] ZEUS138…" at bounding box center [193, 145] width 387 height 290
click at [209, 280] on body "Toggle navigation Home Bank Account List Load By Website Group [OXPLAY] ZEUS138…" at bounding box center [193, 145] width 387 height 290
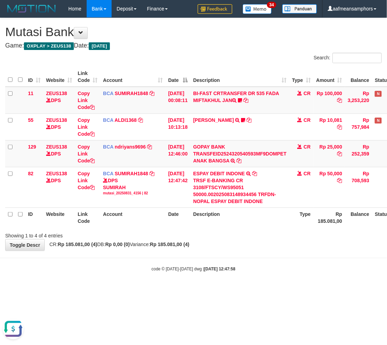
click at [245, 290] on html "Toggle navigation Home Bank Account List Load By Website Group [OXPLAY] ZEUS138…" at bounding box center [193, 145] width 387 height 290
click at [239, 290] on html "Toggle navigation Home Bank Account List Load By Website Group [OXPLAY] ZEUS138…" at bounding box center [193, 145] width 387 height 290
click at [235, 290] on html "Toggle navigation Home Bank Account List Load By Website Group [OXPLAY] ZEUS138…" at bounding box center [193, 145] width 387 height 290
click at [230, 290] on html "Toggle navigation Home Bank Account List Load By Website Group [OXPLAY] ZEUS138…" at bounding box center [193, 145] width 387 height 290
drag, startPoint x: 236, startPoint y: 301, endPoint x: 276, endPoint y: 258, distance: 58.7
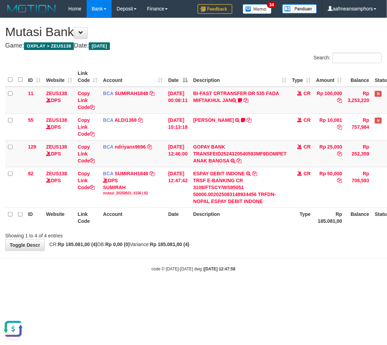
click at [233, 290] on html "Toggle navigation Home Bank Account List Load By Website Group [OXPLAY] ZEUS138…" at bounding box center [193, 145] width 387 height 290
click at [253, 241] on div "**********" at bounding box center [193, 134] width 387 height 233
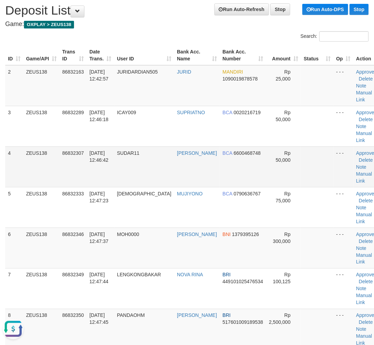
scroll to position [211, 0]
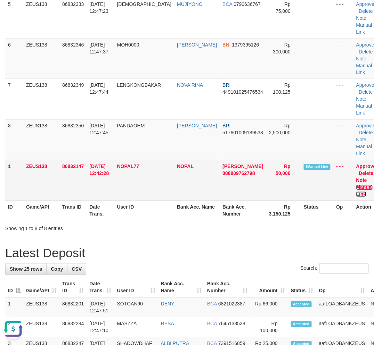
click at [356, 193] on link "Manual Link" at bounding box center [364, 191] width 17 height 12
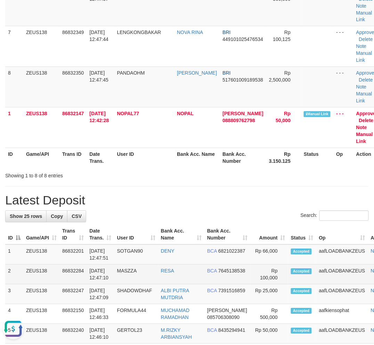
scroll to position [327, 0]
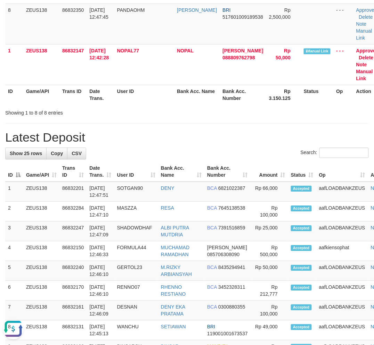
click at [219, 127] on div "**********" at bounding box center [187, 207] width 374 height 1032
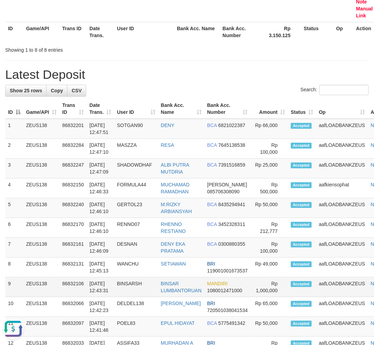
scroll to position [404, 0]
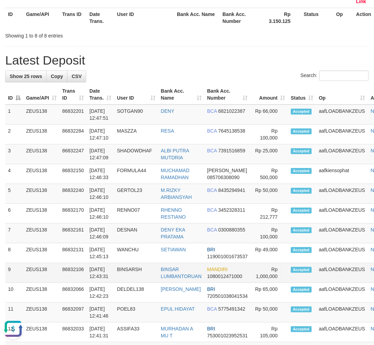
drag, startPoint x: 161, startPoint y: 272, endPoint x: 158, endPoint y: 274, distance: 3.6
click at [158, 274] on tr "9 ZEUS138 86832106 31/08/2025 12:43:31 BINSARSH BINSAR LUMBANTORUAN MANDIRI 108…" at bounding box center [200, 273] width 391 height 20
click at [165, 276] on link "BINSAR LUMBANTORUAN" at bounding box center [181, 273] width 41 height 12
click at [157, 72] on div "**********" at bounding box center [187, 130] width 374 height 1032
click at [158, 67] on h1 "Latest Deposit" at bounding box center [186, 60] width 363 height 14
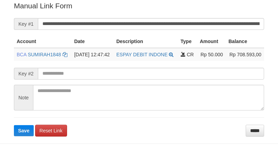
scroll to position [140, 0]
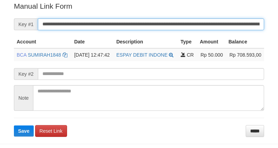
click at [178, 22] on input "**********" at bounding box center [151, 24] width 226 height 12
paste input "text"
type input "**********"
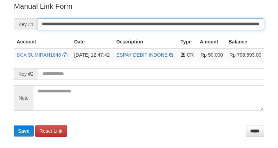
click at [14, 125] on button "Save" at bounding box center [24, 130] width 20 height 11
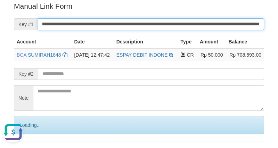
scroll to position [0, 0]
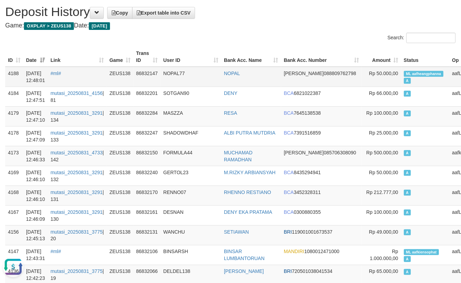
scroll to position [39, 0]
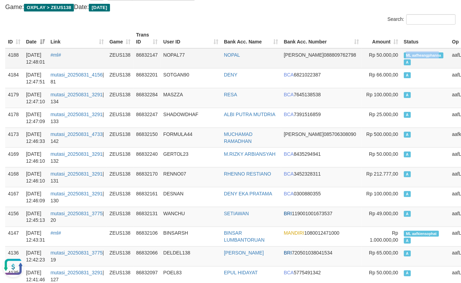
drag, startPoint x: 360, startPoint y: 53, endPoint x: 396, endPoint y: 55, distance: 36.2
click at [401, 55] on td "ML aafheangphanna A" at bounding box center [425, 58] width 48 height 20
copy span "ML aafheangphann"
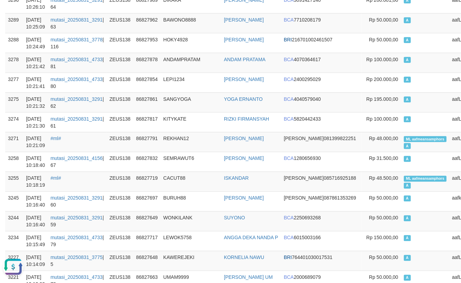
scroll to position [5134, 0]
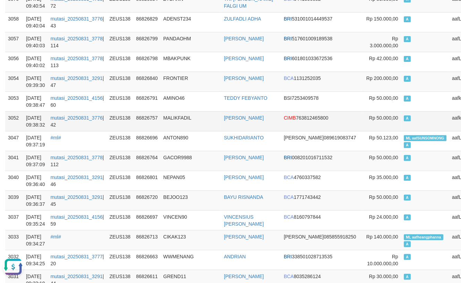
click at [165, 118] on td "MALIKFADIL" at bounding box center [191, 121] width 61 height 20
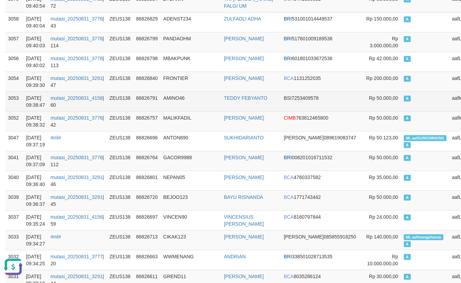
click at [167, 111] on td "AMINO46" at bounding box center [191, 101] width 61 height 20
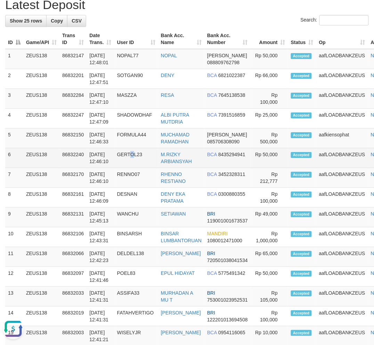
click at [131, 162] on td "GERTOL23" at bounding box center [136, 158] width 44 height 20
drag, startPoint x: 139, startPoint y: 165, endPoint x: 1, endPoint y: 182, distance: 139.2
click at [138, 165] on td "GERTOL23" at bounding box center [136, 158] width 44 height 20
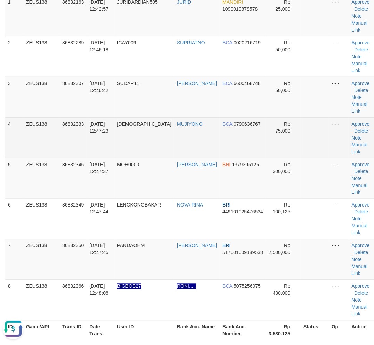
scroll to position [151, 0]
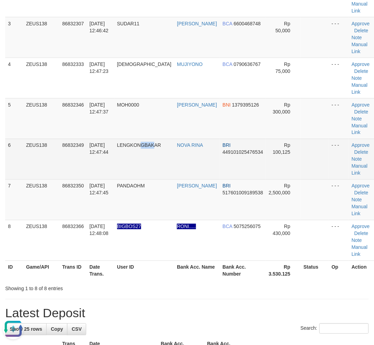
drag, startPoint x: 153, startPoint y: 168, endPoint x: 158, endPoint y: 170, distance: 4.5
click at [158, 170] on td "LENGKONGBAKAR" at bounding box center [144, 159] width 60 height 41
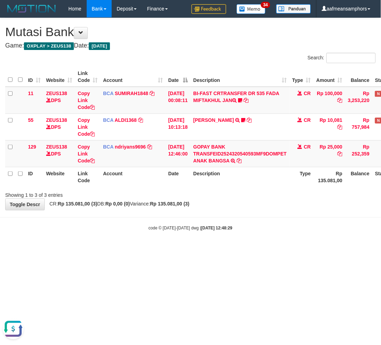
click at [241, 200] on div "**********" at bounding box center [190, 114] width 381 height 192
drag, startPoint x: 239, startPoint y: 201, endPoint x: 376, endPoint y: 196, distance: 137.6
click at [237, 202] on div "**********" at bounding box center [190, 114] width 381 height 192
click at [287, 235] on body "Toggle navigation Home Bank Account List Load By Website Group [OXPLAY] ZEUS138…" at bounding box center [190, 124] width 381 height 249
drag, startPoint x: 291, startPoint y: 224, endPoint x: 381, endPoint y: 222, distance: 90.3
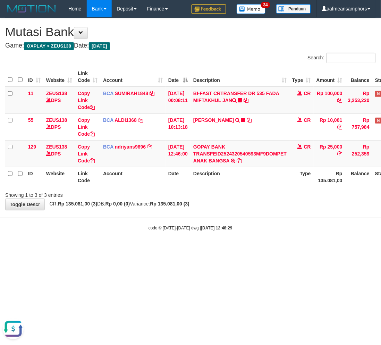
click at [290, 225] on body "Toggle navigation Home Bank Account List Load By Website Group [OXPLAY] ZEUS138…" at bounding box center [190, 124] width 381 height 249
click at [269, 195] on div "Showing 1 to 3 of 3 entries" at bounding box center [190, 194] width 381 height 10
click at [273, 216] on body "Toggle navigation Home Bank Account List Load By Website Group [OXPLAY] ZEUS138…" at bounding box center [190, 124] width 381 height 249
click at [272, 213] on body "Toggle navigation Home Bank Account List Load By Website Group [OXPLAY] ZEUS138…" at bounding box center [190, 124] width 381 height 249
click at [211, 249] on html "Toggle navigation Home Bank Account List Load By Website Group [OXPLAY] ZEUS138…" at bounding box center [190, 124] width 381 height 249
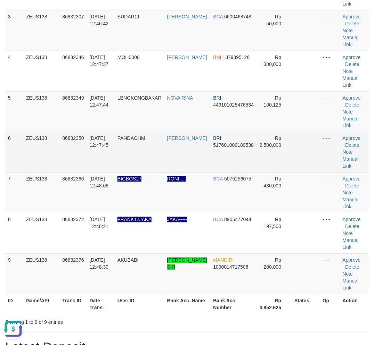
click at [99, 154] on td "31/08/2025 12:47:45" at bounding box center [101, 152] width 28 height 41
click at [101, 155] on td "31/08/2025 12:47:45" at bounding box center [101, 152] width 28 height 41
click at [100, 155] on td "31/08/2025 12:47:45" at bounding box center [101, 152] width 28 height 41
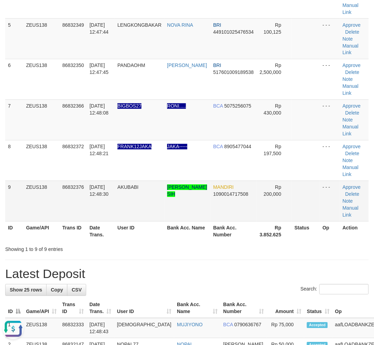
scroll to position [235, 0]
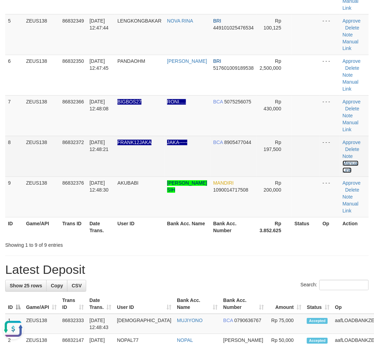
click at [347, 164] on link "Manual Link" at bounding box center [350, 167] width 16 height 12
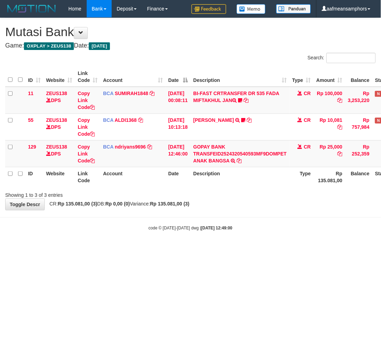
click at [167, 249] on html "Toggle navigation Home Bank Account List Load By Website Group [OXPLAY] ZEUS138…" at bounding box center [190, 124] width 381 height 249
drag, startPoint x: 179, startPoint y: 250, endPoint x: 380, endPoint y: 167, distance: 217.5
click at [178, 249] on html "Toggle navigation Home Bank Account List Load By Website Group [OXPLAY] ZEUS138…" at bounding box center [190, 124] width 381 height 249
click at [220, 220] on body "Toggle navigation Home Bank Account List Load By Website Group [OXPLAY] ZEUS138…" at bounding box center [190, 124] width 381 height 249
click at [233, 226] on strong "[DATE] 12:49:00" at bounding box center [216, 228] width 31 height 5
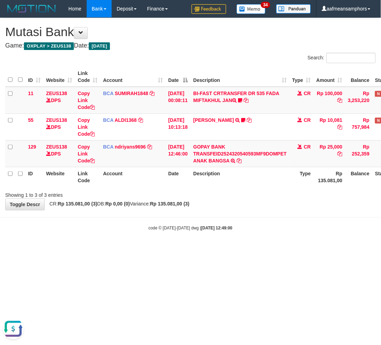
click at [273, 230] on div "code © [DATE]-[DATE] dwg | [DATE] 12:49:00" at bounding box center [190, 228] width 381 height 7
click at [276, 228] on div "code © [DATE]-[DATE] dwg | [DATE] 12:49:00" at bounding box center [190, 228] width 381 height 7
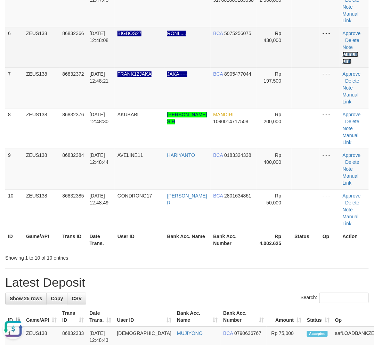
click at [348, 53] on link "Manual Link" at bounding box center [350, 58] width 16 height 12
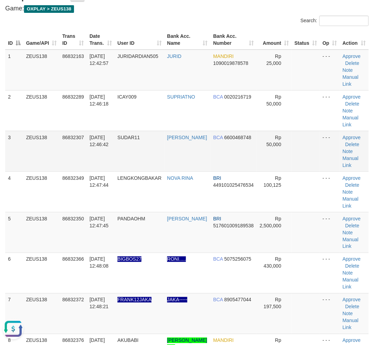
scroll to position [32, 0]
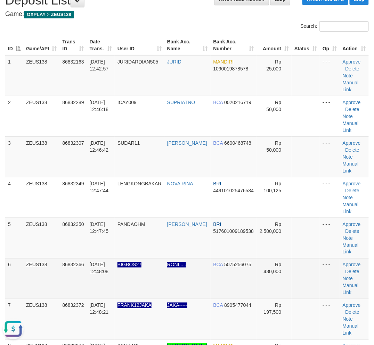
click at [194, 286] on td "RONI....." at bounding box center [187, 278] width 46 height 41
click at [193, 285] on td "RONI....." at bounding box center [187, 278] width 46 height 41
drag, startPoint x: 193, startPoint y: 285, endPoint x: 146, endPoint y: 275, distance: 48.3
click at [196, 285] on td "RONI....." at bounding box center [187, 278] width 46 height 41
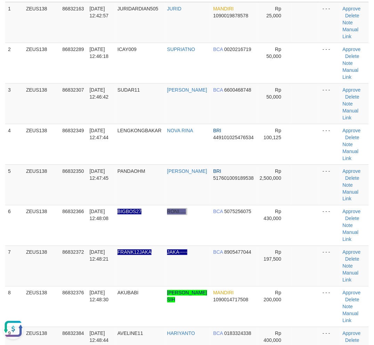
scroll to position [70, 0]
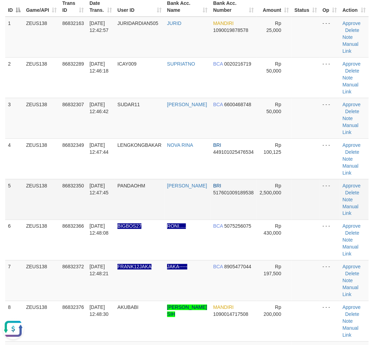
click at [99, 195] on td "31/08/2025 12:47:45" at bounding box center [101, 199] width 28 height 41
click at [100, 195] on td "31/08/2025 12:47:45" at bounding box center [101, 199] width 28 height 41
click at [100, 186] on span "31/08/2025 12:47:45" at bounding box center [99, 189] width 19 height 12
click at [101, 187] on span "31/08/2025 12:47:45" at bounding box center [99, 189] width 19 height 12
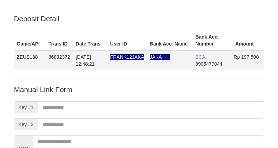
click at [46, 69] on td "86832372" at bounding box center [58, 60] width 27 height 20
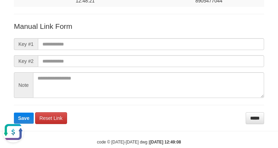
scroll to position [77, 0]
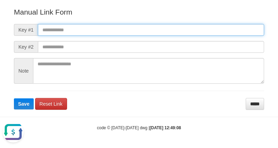
click at [205, 28] on input "text" at bounding box center [151, 30] width 226 height 12
paste input "**********"
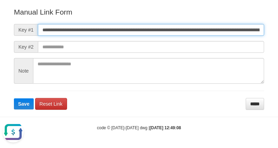
scroll to position [0, 458]
type input "**********"
click at [14, 98] on button "Save" at bounding box center [24, 103] width 20 height 11
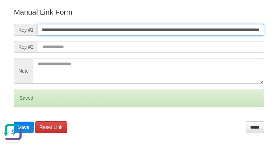
click at [14, 122] on button "Save" at bounding box center [24, 127] width 20 height 11
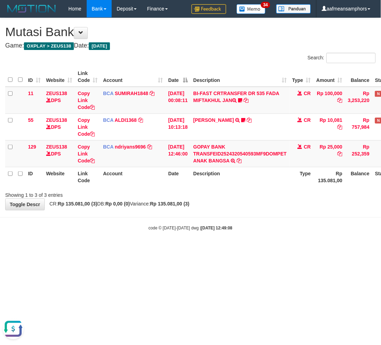
click at [89, 228] on div "code © [DATE]-[DATE] dwg | [DATE] 12:49:08" at bounding box center [190, 228] width 381 height 7
click at [88, 229] on div "code © 2012-2018 dwg | 2025/08/31 12:49:08" at bounding box center [190, 228] width 381 height 7
click at [118, 227] on div "code © 2012-2018 dwg | 2025/08/31 12:49:08" at bounding box center [190, 228] width 381 height 7
click at [169, 223] on body "Toggle navigation Home Bank Account List Load By Website Group [OXPLAY] ZEUS138…" at bounding box center [190, 124] width 381 height 249
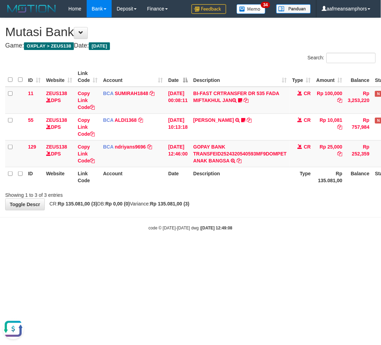
click at [182, 220] on body "Toggle navigation Home Bank Account List Load By Website Group [OXPLAY] ZEUS138…" at bounding box center [190, 124] width 381 height 249
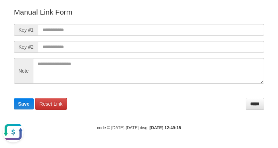
click at [206, 103] on form "Manual Link Form Key #1 Key #2 Note Save Reset Link *****" at bounding box center [139, 58] width 250 height 103
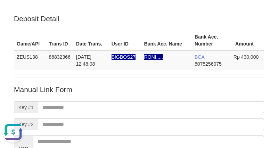
scroll to position [77, 0]
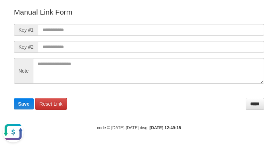
click at [206, 108] on form "Manual Link Form Key #1 Key #2 Note Save Reset Link *****" at bounding box center [139, 58] width 250 height 103
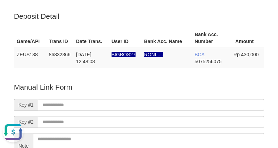
scroll to position [0, 0]
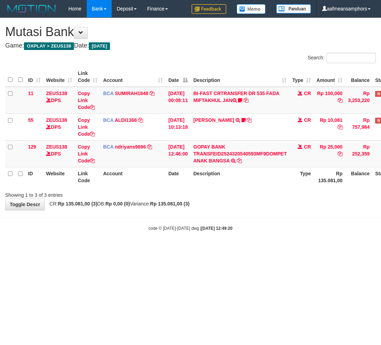
click at [153, 193] on div "Showing 1 to 3 of 3 entries" at bounding box center [79, 194] width 149 height 10
click at [225, 203] on div "**********" at bounding box center [190, 114] width 381 height 192
click at [220, 206] on div "**********" at bounding box center [190, 114] width 381 height 192
click at [223, 216] on body "Toggle navigation Home Bank Account List Load By Website Group [OXPLAY] ZEUS138…" at bounding box center [190, 124] width 381 height 249
click at [238, 207] on div "**********" at bounding box center [190, 114] width 381 height 192
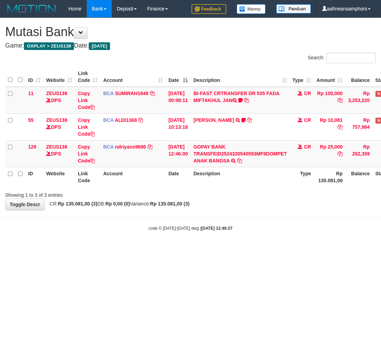
click at [204, 248] on body "Toggle navigation Home Bank Account List Load By Website Group [OXPLAY] ZEUS138…" at bounding box center [190, 124] width 381 height 249
click at [209, 240] on body "Toggle navigation Home Bank Account List Load By Website Group [OXPLAY] ZEUS138…" at bounding box center [190, 124] width 381 height 249
click at [209, 239] on body "Toggle navigation Home Bank Account List Load By Website Group [OXPLAY] ZEUS138…" at bounding box center [190, 124] width 381 height 249
drag, startPoint x: 210, startPoint y: 238, endPoint x: 207, endPoint y: 238, distance: 3.5
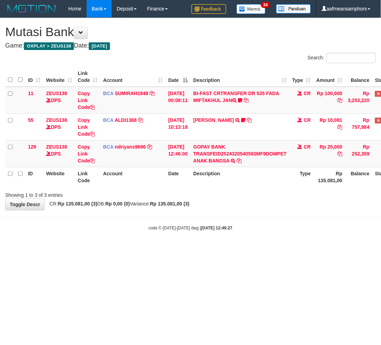
click at [207, 238] on body "Toggle navigation Home Bank Account List Load By Website Group [OXPLAY] ZEUS138…" at bounding box center [190, 124] width 381 height 249
click at [205, 238] on body "Toggle navigation Home Bank Account List Load By Website Group [OXPLAY] ZEUS138…" at bounding box center [190, 124] width 381 height 249
drag, startPoint x: 206, startPoint y: 234, endPoint x: 202, endPoint y: 234, distance: 3.5
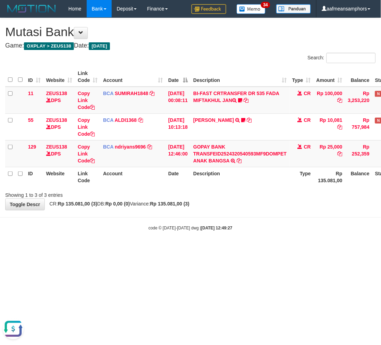
click at [202, 234] on body "Toggle navigation Home Bank Account List Load By Website Group [OXPLAY] ZEUS138…" at bounding box center [190, 124] width 381 height 249
click at [201, 234] on body "Toggle navigation Home Bank Account List Load By Website Group [OXPLAY] ZEUS138…" at bounding box center [190, 124] width 381 height 249
click at [201, 229] on strong "2025/08/31 12:49:27" at bounding box center [216, 228] width 31 height 5
click at [256, 224] on body "Toggle navigation Home Bank Account List Load By Website Group [OXPLAY] ZEUS138…" at bounding box center [190, 124] width 381 height 249
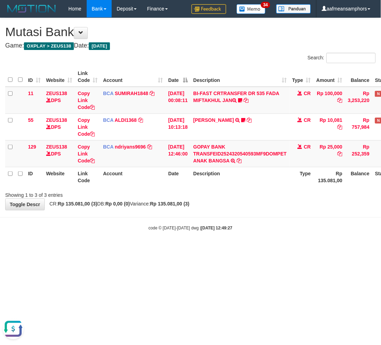
click at [251, 221] on body "Toggle navigation Home Bank Account List Load By Website Group [OXPLAY] ZEUS138…" at bounding box center [190, 124] width 381 height 249
drag, startPoint x: 250, startPoint y: 221, endPoint x: 245, endPoint y: 224, distance: 5.9
click at [247, 223] on body "Toggle navigation Home Bank Account List Load By Website Group [OXPLAY] ZEUS138…" at bounding box center [190, 124] width 381 height 249
drag, startPoint x: 242, startPoint y: 220, endPoint x: 237, endPoint y: 220, distance: 4.9
click at [237, 220] on body "Toggle navigation Home Bank Account List Load By Website Group [OXPLAY] ZEUS138…" at bounding box center [190, 124] width 381 height 249
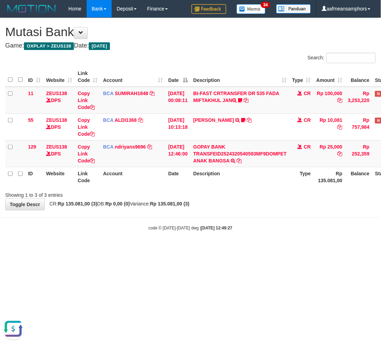
click at [236, 218] on body "Toggle navigation Home Bank Account List Load By Website Group [OXPLAY] ZEUS138…" at bounding box center [190, 124] width 381 height 249
click at [236, 216] on body "Toggle navigation Home Bank Account List Load By Website Group [OXPLAY] ZEUS138…" at bounding box center [190, 124] width 381 height 249
click at [197, 249] on html "Toggle navigation Home Bank Account List Load By Website Group [OXPLAY] ZEUS138…" at bounding box center [190, 124] width 381 height 249
click at [267, 228] on div "code © 2012-2018 dwg | 2025/08/31 12:49:27" at bounding box center [190, 228] width 381 height 7
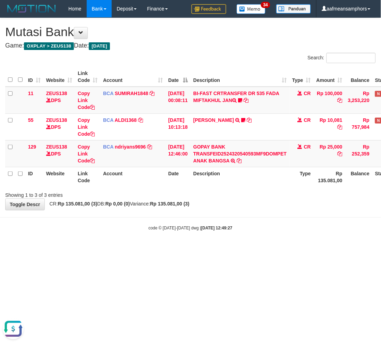
click at [274, 228] on div "code © 2012-2018 dwg | 2025/08/31 12:49:27" at bounding box center [190, 228] width 381 height 7
click at [272, 228] on div "code © 2012-2018 dwg | 2025/08/31 12:49:27" at bounding box center [190, 228] width 381 height 7
click at [261, 219] on body "Toggle navigation Home Bank Account List Load By Website Group [OXPLAY] ZEUS138…" at bounding box center [190, 124] width 381 height 249
click at [133, 230] on div "code © [DATE]-[DATE] dwg | [DATE] 12:49:44" at bounding box center [190, 228] width 381 height 7
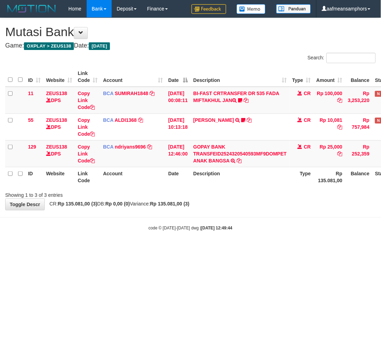
click at [137, 231] on div "code © [DATE]-[DATE] dwg | [DATE] 12:49:44" at bounding box center [190, 228] width 381 height 7
click at [137, 231] on body "Toggle navigation Home Bank Account List Load By Website Group [OXPLAY] ZEUS138…" at bounding box center [190, 124] width 381 height 249
click at [246, 227] on div "code © 2012-2018 dwg | 2025/08/31 12:49:44" at bounding box center [190, 228] width 381 height 7
click at [248, 223] on body "Toggle navigation Home Bank Account List Load By Website Group [OXPLAY] ZEUS138…" at bounding box center [190, 124] width 381 height 249
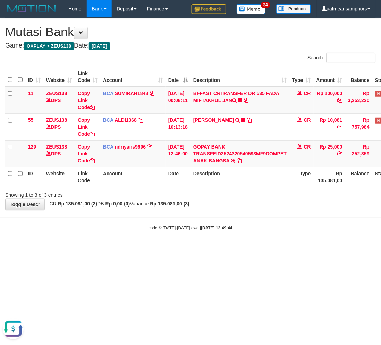
click at [252, 216] on body "Toggle navigation Home Bank Account List Load By Website Group [OXPLAY] ZEUS138…" at bounding box center [190, 124] width 381 height 249
click at [251, 215] on body "Toggle navigation Home Bank Account List Load By Website Group [OXPLAY] ZEUS138…" at bounding box center [190, 124] width 381 height 249
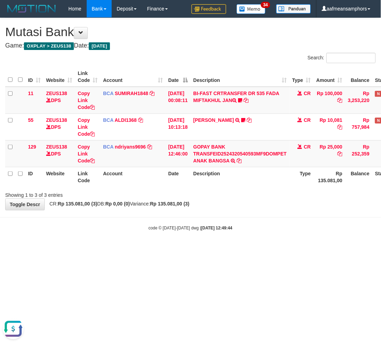
click at [251, 213] on body "Toggle navigation Home Bank Account List Load By Website Group [OXPLAY] ZEUS138…" at bounding box center [190, 124] width 381 height 249
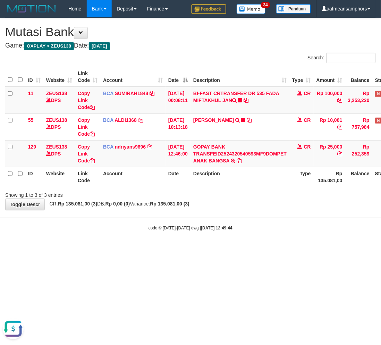
click at [251, 213] on body "Toggle navigation Home Bank Account List Load By Website Group [OXPLAY] ZEUS138…" at bounding box center [190, 124] width 381 height 249
click at [243, 209] on div "**********" at bounding box center [190, 114] width 381 height 192
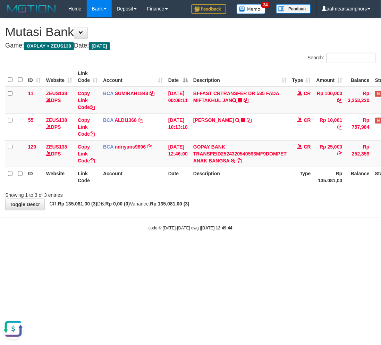
click at [243, 209] on div "**********" at bounding box center [190, 114] width 381 height 192
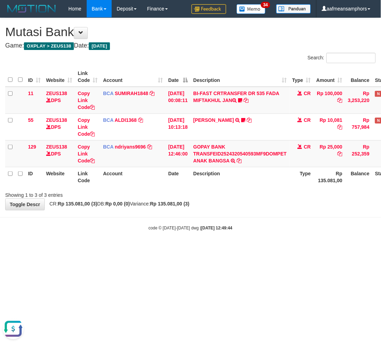
click at [243, 209] on div "**********" at bounding box center [190, 114] width 381 height 192
click at [237, 212] on body "Toggle navigation Home Bank Account List Load By Website Group [OXPLAY] ZEUS138…" at bounding box center [190, 124] width 381 height 249
click at [238, 206] on div "**********" at bounding box center [190, 114] width 381 height 192
click at [240, 196] on div "Showing 1 to 3 of 3 entries" at bounding box center [190, 194] width 381 height 10
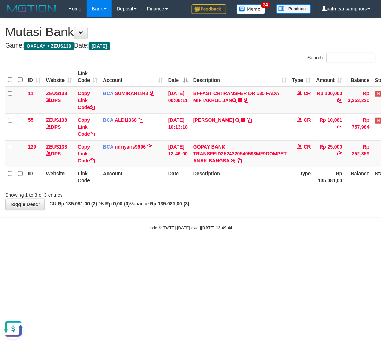
click at [238, 195] on div "Showing 1 to 3 of 3 entries" at bounding box center [190, 194] width 381 height 10
click at [234, 196] on div "Showing 1 to 3 of 3 entries" at bounding box center [190, 194] width 381 height 10
drag, startPoint x: 236, startPoint y: 197, endPoint x: 232, endPoint y: 197, distance: 4.5
click at [232, 197] on div "Showing 1 to 3 of 3 entries" at bounding box center [190, 194] width 381 height 10
click at [262, 212] on body "Toggle navigation Home Bank Account List Load By Website Group [OXPLAY] ZEUS138…" at bounding box center [190, 124] width 381 height 249
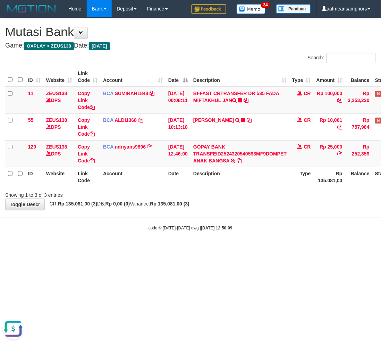
click at [261, 212] on body "Toggle navigation Home Bank Account List Load By Website Group [OXPLAY] ZEUS138…" at bounding box center [190, 124] width 381 height 249
click at [269, 206] on div "**********" at bounding box center [190, 114] width 381 height 192
click at [266, 210] on div "**********" at bounding box center [190, 114] width 381 height 192
drag, startPoint x: 265, startPoint y: 211, endPoint x: 258, endPoint y: 211, distance: 6.6
click at [260, 211] on body "Toggle navigation Home Bank Account List Load By Website Group [OXPLAY] ZEUS138…" at bounding box center [190, 124] width 381 height 249
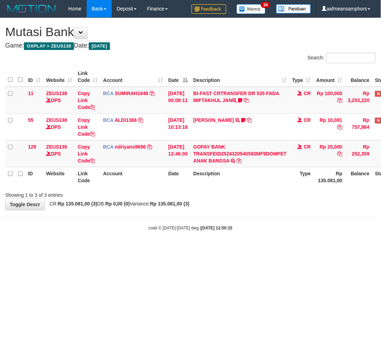
click at [258, 211] on body "Toggle navigation Home Bank Account List Load By Website Group [OXPLAY] ZEUS138…" at bounding box center [190, 124] width 381 height 249
click at [257, 211] on body "Toggle navigation Home Bank Account List Load By Website Group [OXPLAY] ZEUS138…" at bounding box center [190, 124] width 381 height 249
click at [252, 211] on body "Toggle navigation Home Bank Account List Load By Website Group [OXPLAY] ZEUS138…" at bounding box center [190, 124] width 381 height 249
click at [200, 235] on body "Toggle navigation Home Bank Account List Load By Website Group [OXPLAY] ZEUS138…" at bounding box center [190, 124] width 381 height 249
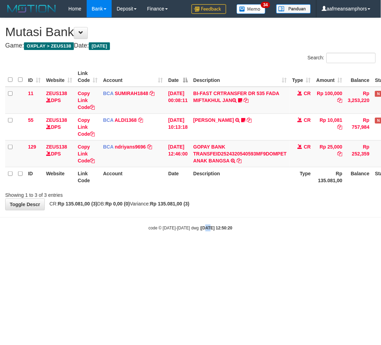
click at [209, 227] on strong "2025/08/31 12:50:20" at bounding box center [216, 228] width 31 height 5
drag, startPoint x: 186, startPoint y: 227, endPoint x: 191, endPoint y: 228, distance: 5.2
click at [184, 229] on small "code © [DATE]-[DATE] dwg | [DATE] 12:50:21" at bounding box center [191, 228] width 84 height 5
click at [192, 227] on small "code © [DATE]-[DATE] dwg | [DATE] 12:50:21" at bounding box center [191, 228] width 84 height 5
click at [303, 249] on html "Toggle navigation Home Bank Account List Load By Website Group [OXPLAY] ZEUS138…" at bounding box center [190, 124] width 381 height 249
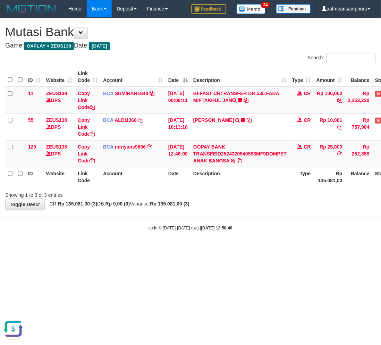
click at [283, 249] on html "Toggle navigation Home Bank Account List Load By Website Group [OXPLAY] ZEUS138…" at bounding box center [190, 124] width 381 height 249
drag, startPoint x: 277, startPoint y: 277, endPoint x: 277, endPoint y: 271, distance: 6.3
click at [277, 249] on html "Toggle navigation Home Bank Account List Load By Website Group [OXPLAY] ZEUS138…" at bounding box center [190, 124] width 381 height 249
click at [275, 240] on body "Toggle navigation Home Bank Account List Load By Website Group [OXPLAY] ZEUS138…" at bounding box center [190, 124] width 381 height 249
click at [268, 241] on body "Toggle navigation Home Bank Account List Load By Website Group [OXPLAY] ZEUS138…" at bounding box center [190, 124] width 381 height 249
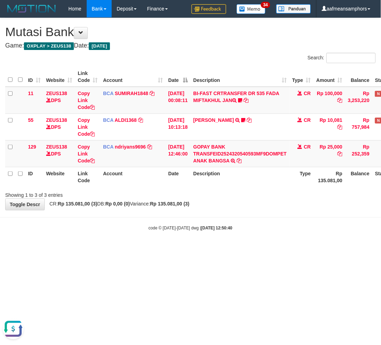
click at [273, 242] on body "Toggle navigation Home Bank Account List Load By Website Group [OXPLAY] ZEUS138…" at bounding box center [190, 124] width 381 height 249
click at [272, 244] on body "Toggle navigation Home Bank Account List Load By Website Group [OXPLAY] ZEUS138…" at bounding box center [190, 124] width 381 height 249
click at [268, 249] on html "Toggle navigation Home Bank Account List Load By Website Group [OXPLAY] ZEUS138…" at bounding box center [190, 124] width 381 height 249
click at [263, 249] on html "Toggle navigation Home Bank Account List Load By Website Group [OXPLAY] ZEUS138…" at bounding box center [190, 124] width 381 height 249
click at [251, 249] on html "Toggle navigation Home Bank Account List Load By Website Group [OXPLAY] ZEUS138…" at bounding box center [190, 124] width 381 height 249
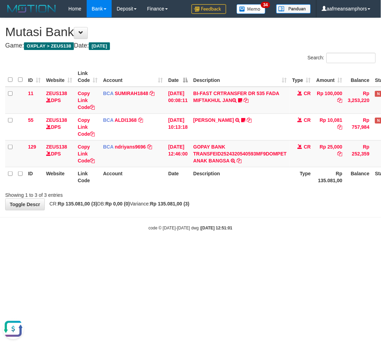
click at [244, 246] on body "Toggle navigation Home Bank Account List Load By Website Group [OXPLAY] ZEUS138…" at bounding box center [190, 124] width 381 height 249
click at [255, 236] on body "Toggle navigation Home Bank Account List Load By Website Group [OXPLAY] ZEUS138…" at bounding box center [190, 124] width 381 height 249
click at [247, 249] on html "Toggle navigation Home Bank Account List Load By Website Group [OXPLAY] ZEUS138…" at bounding box center [190, 124] width 381 height 249
drag, startPoint x: 246, startPoint y: 257, endPoint x: 241, endPoint y: 261, distance: 5.9
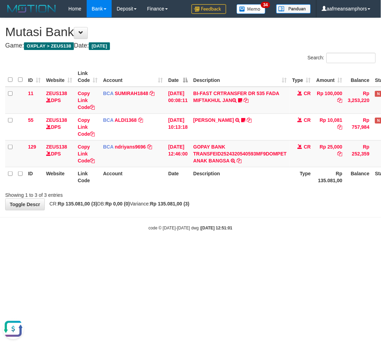
click at [241, 249] on html "Toggle navigation Home Bank Account List Load By Website Group [OXPLAY] ZEUS138…" at bounding box center [190, 124] width 381 height 249
click at [242, 249] on html "Toggle navigation Home Bank Account List Load By Website Group [OXPLAY] ZEUS138…" at bounding box center [190, 124] width 381 height 249
drag, startPoint x: 240, startPoint y: 265, endPoint x: 235, endPoint y: 265, distance: 4.2
click at [236, 249] on html "Toggle navigation Home Bank Account List Load By Website Group [OXPLAY] ZEUS138…" at bounding box center [190, 124] width 381 height 249
click at [235, 249] on html "Toggle navigation Home Bank Account List Load By Website Group [OXPLAY] ZEUS138…" at bounding box center [190, 124] width 381 height 249
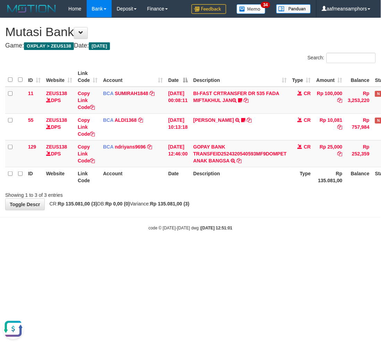
click at [238, 249] on html "Toggle navigation Home Bank Account List Load By Website Group [OXPLAY] ZEUS138…" at bounding box center [190, 124] width 381 height 249
click at [236, 249] on html "Toggle navigation Home Bank Account List Load By Website Group [OXPLAY] ZEUS138…" at bounding box center [190, 124] width 381 height 249
drag, startPoint x: 238, startPoint y: 265, endPoint x: 233, endPoint y: 266, distance: 4.9
click at [234, 249] on html "Toggle navigation Home Bank Account List Load By Website Group [OXPLAY] ZEUS138…" at bounding box center [190, 124] width 381 height 249
click at [232, 249] on html "Toggle navigation Home Bank Account List Load By Website Group [OXPLAY] ZEUS138…" at bounding box center [190, 124] width 381 height 249
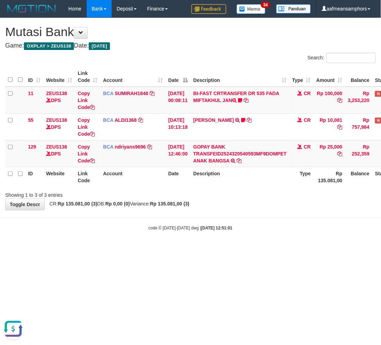
click at [227, 249] on html "Toggle navigation Home Bank Account List Load By Website Group [OXPLAY] ZEUS138…" at bounding box center [190, 124] width 381 height 249
click at [221, 249] on html "Toggle navigation Home Bank Account List Load By Website Group [OXPLAY] ZEUS138…" at bounding box center [190, 124] width 381 height 249
drag, startPoint x: 228, startPoint y: 265, endPoint x: 225, endPoint y: 266, distance: 3.6
click at [228, 249] on html "Toggle navigation Home Bank Account List Load By Website Group [OXPLAY] ZEUS138…" at bounding box center [190, 124] width 381 height 249
click at [225, 249] on html "Toggle navigation Home Bank Account List Load By Website Group [OXPLAY] ZEUS138…" at bounding box center [190, 124] width 381 height 249
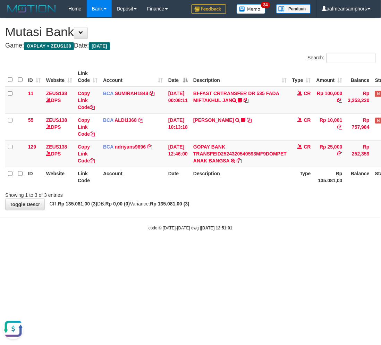
click at [228, 249] on html "Toggle navigation Home Bank Account List Load By Website Group [OXPLAY] ZEUS138…" at bounding box center [190, 124] width 381 height 249
click at [209, 249] on html "Toggle navigation Home Bank Account List Load By Website Group [OXPLAY] ZEUS138…" at bounding box center [190, 124] width 381 height 249
click at [217, 249] on html "Toggle navigation Home Bank Account List Load By Website Group [OXPLAY] ZEUS138…" at bounding box center [190, 124] width 381 height 249
click at [258, 249] on html "Toggle navigation Home Bank Account List Load By Website Group [OXPLAY] ZEUS138…" at bounding box center [190, 124] width 381 height 249
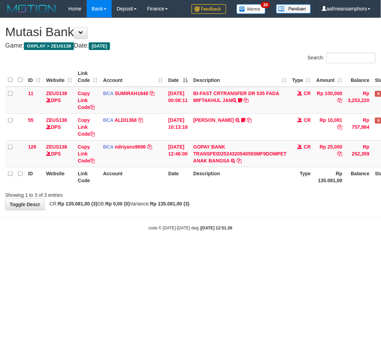
click at [227, 214] on body "Toggle navigation Home Bank Account List Load By Website Group [OXPLAY] ZEUS138…" at bounding box center [190, 124] width 381 height 249
drag, startPoint x: 234, startPoint y: 212, endPoint x: 380, endPoint y: 192, distance: 147.5
click at [233, 215] on body "Toggle navigation Home Bank Account List Load By Website Group [OXPLAY] ZEUS138…" at bounding box center [190, 124] width 381 height 249
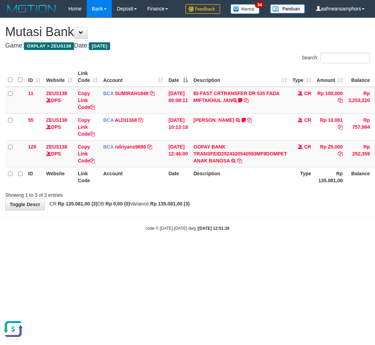
click at [273, 227] on div "code © 2012-2018 dwg | 2025/08/31 12:51:26" at bounding box center [187, 228] width 375 height 7
click at [271, 225] on div "code © 2012-2018 dwg | 2025/08/31 12:51:26" at bounding box center [187, 228] width 375 height 7
click at [227, 228] on div "code © 2012-2018 dwg | 2025/08/31 12:51:26" at bounding box center [187, 228] width 375 height 7
drag, startPoint x: 244, startPoint y: 224, endPoint x: 338, endPoint y: 229, distance: 94.6
click at [244, 225] on div "code © 2012-2018 dwg | 2025/08/31 12:51:26" at bounding box center [187, 228] width 375 height 7
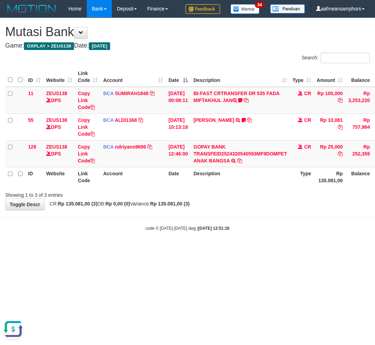
click at [275, 249] on html "Toggle navigation Home Bank Account List Load By Website Group [OXPLAY] ZEUS138…" at bounding box center [187, 124] width 375 height 249
click at [272, 249] on html "Toggle navigation Home Bank Account List Load By Website Group [OXPLAY] ZEUS138…" at bounding box center [187, 124] width 375 height 249
click at [278, 249] on html "Toggle navigation Home Bank Account List Load By Website Group [OXPLAY] ZEUS138…" at bounding box center [187, 124] width 375 height 249
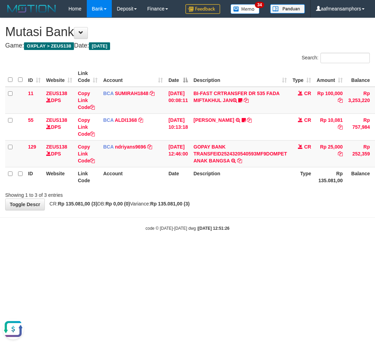
click at [278, 249] on html "Toggle navigation Home Bank Account List Load By Website Group [OXPLAY] ZEUS138…" at bounding box center [187, 124] width 375 height 249
click at [275, 249] on html "Toggle navigation Home Bank Account List Load By Website Group [OXPLAY] ZEUS138…" at bounding box center [187, 124] width 375 height 249
click at [273, 249] on html "Toggle navigation Home Bank Account List Load By Website Group [OXPLAY] ZEUS138…" at bounding box center [187, 124] width 375 height 249
click at [270, 249] on html "Toggle navigation Home Bank Account List Load By Website Group [OXPLAY] ZEUS138…" at bounding box center [187, 124] width 375 height 249
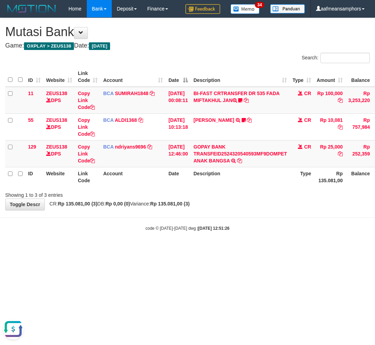
click at [221, 249] on html "Toggle navigation Home Bank Account List Load By Website Group [OXPLAY] ZEUS138…" at bounding box center [187, 124] width 375 height 249
click at [233, 233] on body "Toggle navigation Home Bank Account List Load By Website Group [OXPLAY] ZEUS138…" at bounding box center [187, 124] width 375 height 249
click at [232, 235] on body "Toggle navigation Home Bank Account List Load By Website Group [OXPLAY] ZEUS138…" at bounding box center [187, 124] width 375 height 249
click at [236, 234] on body "Toggle navigation Home Bank Account List Load By Website Group [OXPLAY] ZEUS138…" at bounding box center [187, 124] width 375 height 249
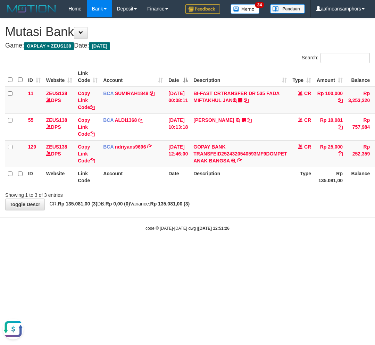
click at [239, 233] on body "Toggle navigation Home Bank Account List Load By Website Group [OXPLAY] ZEUS138…" at bounding box center [187, 124] width 375 height 249
click at [243, 226] on div "code © 2012-2018 dwg | 2025/08/31 12:51:26" at bounding box center [187, 228] width 375 height 7
drag, startPoint x: 264, startPoint y: 224, endPoint x: 259, endPoint y: 226, distance: 5.1
click at [259, 226] on div "code © 2012-2018 dwg | 2025/08/31 12:51:26" at bounding box center [187, 228] width 375 height 7
click at [261, 223] on body "Toggle navigation Home Bank Account List Load By Website Group [OXPLAY] ZEUS138…" at bounding box center [187, 124] width 375 height 249
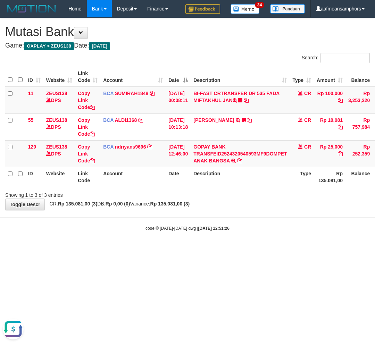
click at [267, 225] on div "code © 2012-2018 dwg | 2025/08/31 12:51:26" at bounding box center [187, 228] width 375 height 7
click at [272, 224] on body "Toggle navigation Home Bank Account List Load By Website Group [OXPLAY] ZEUS138…" at bounding box center [187, 124] width 375 height 249
click at [273, 223] on body "Toggle navigation Home Bank Account List Load By Website Group [OXPLAY] ZEUS138…" at bounding box center [187, 124] width 375 height 249
click at [275, 223] on body "Toggle navigation Home Bank Account List Load By Website Group [OXPLAY] ZEUS138…" at bounding box center [187, 124] width 375 height 249
click at [274, 223] on body "Toggle navigation Home Bank Account List Load By Website Group [OXPLAY] ZEUS138…" at bounding box center [187, 124] width 375 height 249
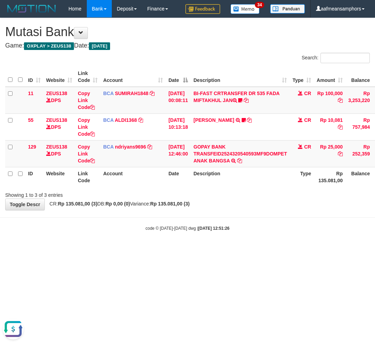
click at [265, 223] on body "Toggle navigation Home Bank Account List Load By Website Group [OXPLAY] ZEUS138…" at bounding box center [187, 124] width 375 height 249
click at [255, 221] on body "Toggle navigation Home Bank Account List Load By Website Group [OXPLAY] ZEUS138…" at bounding box center [187, 124] width 375 height 249
drag, startPoint x: 255, startPoint y: 221, endPoint x: 259, endPoint y: 221, distance: 3.5
click at [254, 221] on body "Toggle navigation Home Bank Account List Load By Website Group [OXPLAY] ZEUS138…" at bounding box center [187, 124] width 375 height 249
click at [255, 218] on body "Toggle navigation Home Bank Account List Load By Website Group [OXPLAY] ZEUS138…" at bounding box center [187, 124] width 375 height 249
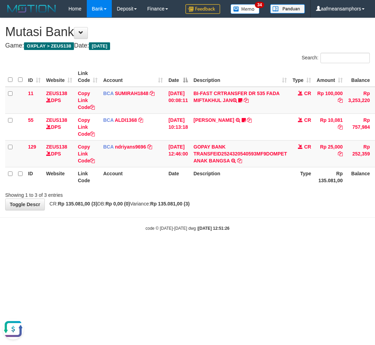
drag, startPoint x: 258, startPoint y: 218, endPoint x: 254, endPoint y: 219, distance: 4.4
click at [255, 218] on body "Toggle navigation Home Bank Account List Load By Website Group [OXPLAY] ZEUS138…" at bounding box center [187, 124] width 375 height 249
click at [254, 219] on body "Toggle navigation Home Bank Account List Load By Website Group [OXPLAY] ZEUS138…" at bounding box center [187, 124] width 375 height 249
click at [249, 217] on hr at bounding box center [187, 217] width 375 height 0
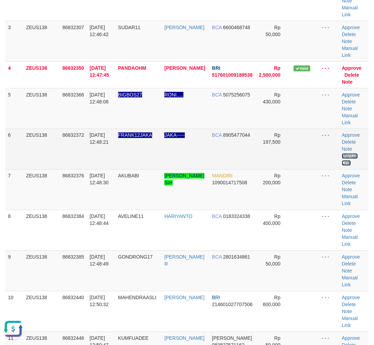
click at [345, 156] on link "Manual Link" at bounding box center [350, 159] width 16 height 12
click at [345, 154] on link "Manual Link" at bounding box center [350, 159] width 16 height 12
click at [114, 139] on td "31/08/2025 12:48:21" at bounding box center [101, 149] width 28 height 41
drag, startPoint x: 114, startPoint y: 139, endPoint x: 117, endPoint y: 139, distance: 3.8
click at [115, 139] on td "31/08/2025 12:48:21" at bounding box center [101, 149] width 28 height 41
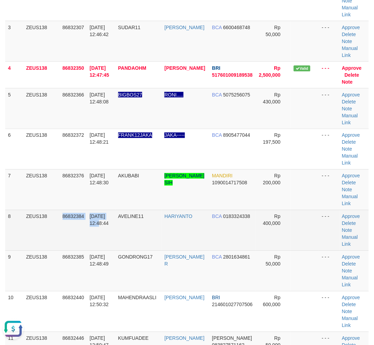
click at [86, 231] on tr "8 ZEUS138 86832384 31/08/2025 12:48:44 AVELINE11 HARIYANTO BCA 0183324338 Rp 40…" at bounding box center [186, 230] width 363 height 41
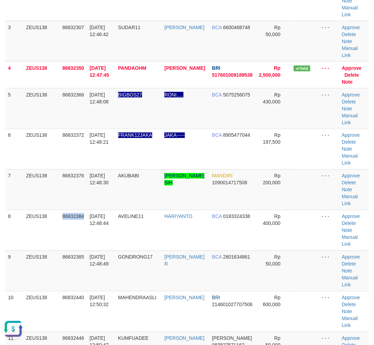
drag, startPoint x: 95, startPoint y: 233, endPoint x: 1, endPoint y: 236, distance: 93.4
click at [89, 233] on td "31/08/2025 12:48:44" at bounding box center [101, 230] width 28 height 41
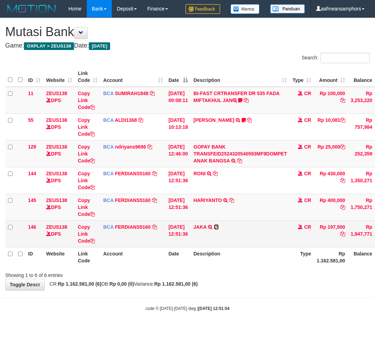
click at [219, 226] on icon at bounding box center [216, 227] width 5 height 5
click at [84, 233] on link "Copy Link Code" at bounding box center [86, 233] width 17 height 19
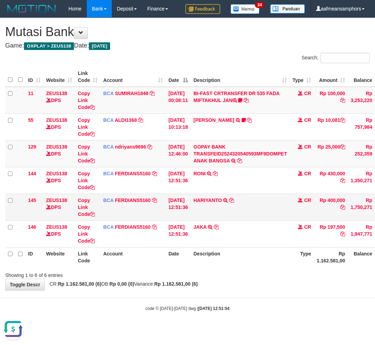
scroll to position [103, 0]
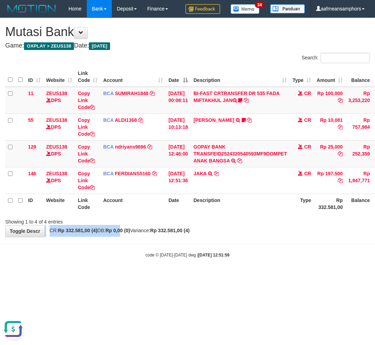
click at [129, 228] on div "**********" at bounding box center [187, 127] width 375 height 219
click at [128, 232] on strong "Rp 0,00 (0)" at bounding box center [118, 231] width 25 height 6
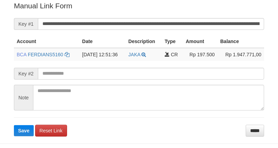
click at [169, 22] on input "**********" at bounding box center [151, 24] width 226 height 12
click at [14, 125] on button "Save" at bounding box center [24, 130] width 20 height 11
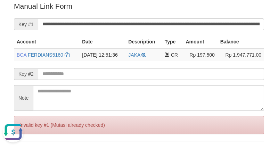
click at [205, 11] on form "**********" at bounding box center [139, 80] width 250 height 159
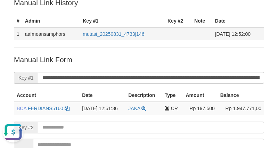
scroll to position [25, 0]
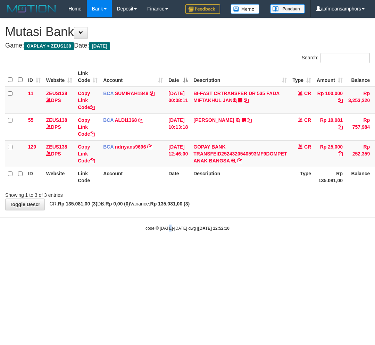
click at [168, 249] on html "Toggle navigation Home Bank Account List Load By Website Group [OXPLAY] ZEUS138…" at bounding box center [187, 124] width 375 height 249
click at [186, 249] on html "Toggle navigation Home Bank Account List Load By Website Group [OXPLAY] ZEUS138…" at bounding box center [187, 124] width 375 height 249
click at [130, 230] on div "code © 2012-2018 dwg | 2025/08/31 12:52:10" at bounding box center [187, 228] width 375 height 7
click at [145, 223] on body "Toggle navigation Home Bank Account List Load By Website Group [OXPLAY] ZEUS138…" at bounding box center [187, 124] width 375 height 249
click at [154, 220] on body "Toggle navigation Home Bank Account List Load By Website Group [OXPLAY] ZEUS138…" at bounding box center [187, 124] width 375 height 249
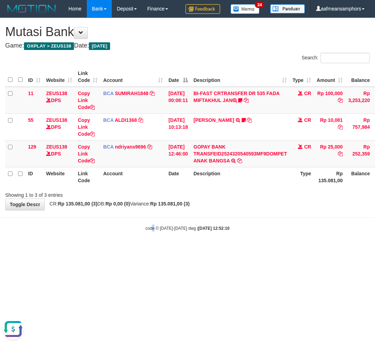
click at [154, 220] on body "Toggle navigation Home Bank Account List Load By Website Group [OXPLAY] ZEUS138…" at bounding box center [187, 124] width 375 height 249
click at [227, 229] on strong "2025/08/31 12:52:10" at bounding box center [213, 228] width 31 height 5
click at [224, 226] on strong "2025/08/31 12:52:10" at bounding box center [213, 228] width 31 height 5
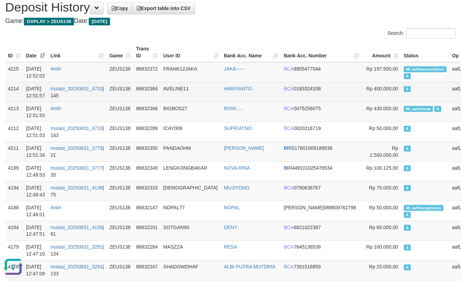
scroll to position [39, 0]
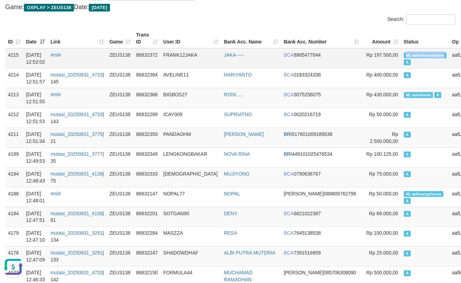
drag, startPoint x: 364, startPoint y: 53, endPoint x: 405, endPoint y: 57, distance: 41.1
click at [405, 57] on td "ML aafmeansamphors A" at bounding box center [425, 58] width 48 height 20
copy span "ML aafmeansamphors"
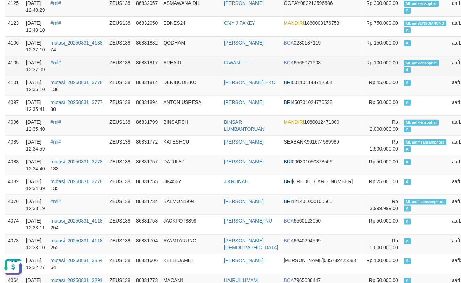
click at [160, 56] on td "86831817" at bounding box center [146, 66] width 27 height 20
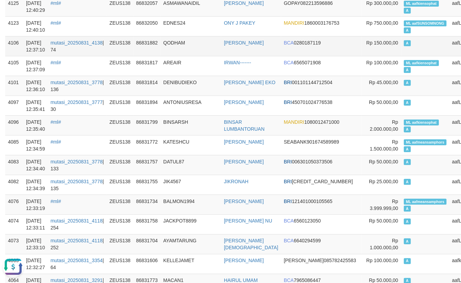
drag, startPoint x: 167, startPoint y: 52, endPoint x: 162, endPoint y: 53, distance: 4.6
click at [166, 53] on td "QODHAM" at bounding box center [191, 46] width 61 height 20
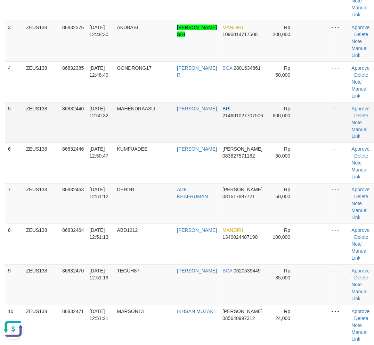
click at [133, 125] on td "MAHENDRAASLI" at bounding box center [144, 122] width 60 height 41
click at [135, 125] on td "MAHENDRAASLI" at bounding box center [144, 122] width 60 height 41
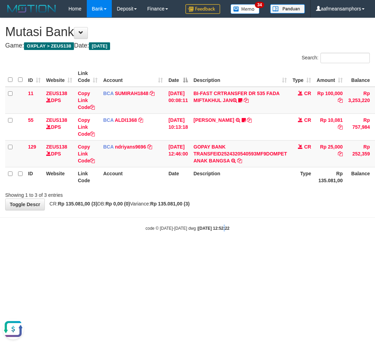
click at [214, 237] on body "Toggle navigation Home Bank Account List Load By Website Group [OXPLAY] ZEUS138…" at bounding box center [187, 124] width 375 height 249
click at [217, 237] on body "Toggle navigation Home Bank Account List Load By Website Group [OXPLAY] ZEUS138…" at bounding box center [187, 124] width 375 height 249
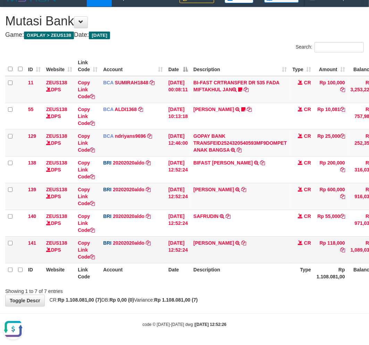
copy link "[PERSON_NAME]"
drag, startPoint x: 213, startPoint y: 239, endPoint x: 244, endPoint y: 239, distance: 30.5
click at [244, 239] on td "[PERSON_NAME] TRANSFER NBMB [PERSON_NAME] TO [PERSON_NAME]" at bounding box center [240, 249] width 99 height 27
click at [79, 245] on td "Copy Link Code" at bounding box center [87, 249] width 25 height 27
click at [82, 247] on link "Copy Link Code" at bounding box center [86, 249] width 17 height 19
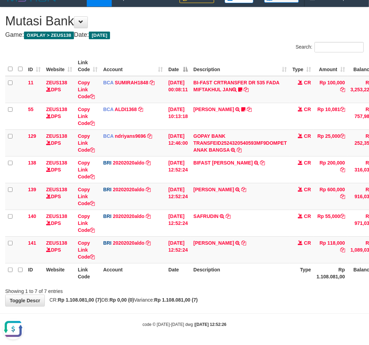
scroll to position [111, 0]
click at [191, 193] on td "31/08/2025 12:52:24" at bounding box center [178, 196] width 25 height 27
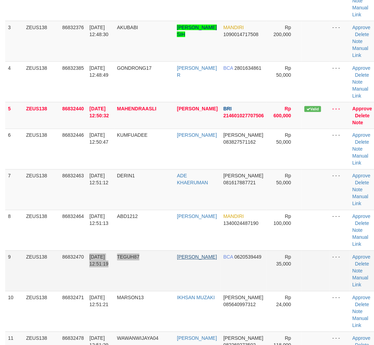
click at [169, 256] on tr "9 ZEUS138 86832470 [DATE] 12:51:19 TEGUH87 [PERSON_NAME] BCA 0620539449 Rp 35,0…" at bounding box center [191, 271] width 372 height 41
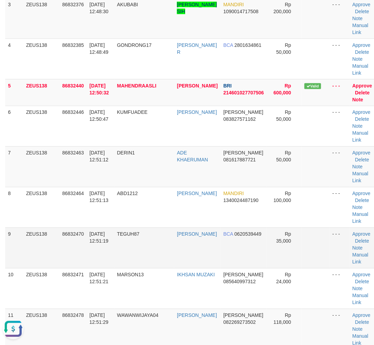
scroll to position [227, 0]
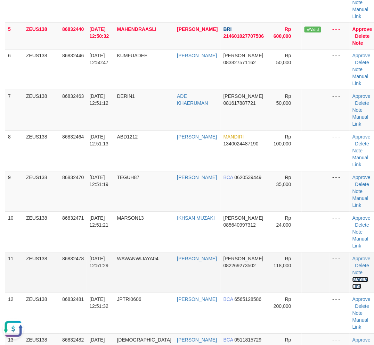
click at [352, 277] on link "Manual Link" at bounding box center [360, 283] width 16 height 12
click at [352, 278] on link "Manual Link" at bounding box center [360, 283] width 16 height 12
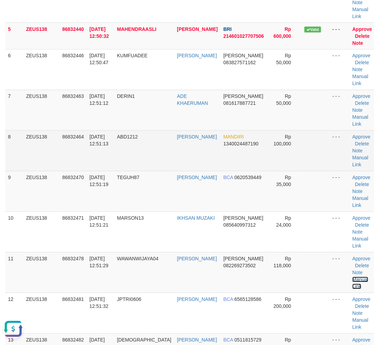
click at [352, 277] on link "Manual Link" at bounding box center [360, 283] width 16 height 12
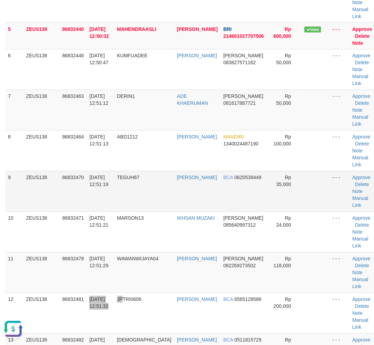
drag, startPoint x: 126, startPoint y: 329, endPoint x: 158, endPoint y: 206, distance: 126.8
click at [131, 320] on tr "12 ZEUS138 86832481 31/08/2025 12:51:32 JPTRI0606 TRI SURYANI BCA 6565128586 Rp…" at bounding box center [191, 313] width 372 height 41
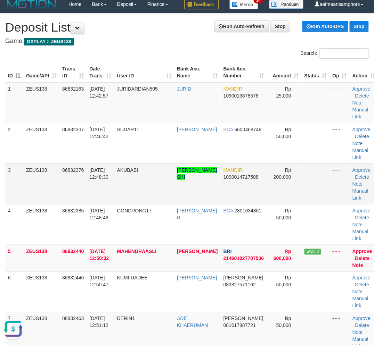
click at [349, 191] on td "Approve Delete Note Manual Link" at bounding box center [363, 184] width 28 height 41
click at [352, 189] on link "Manual Link" at bounding box center [360, 194] width 16 height 12
click at [352, 188] on link "Manual Link" at bounding box center [360, 194] width 16 height 12
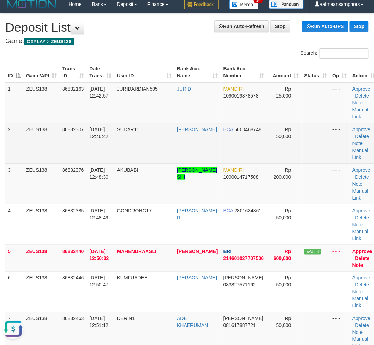
click at [147, 146] on td "SUDAR11" at bounding box center [144, 143] width 60 height 41
click at [303, 131] on td at bounding box center [315, 143] width 28 height 41
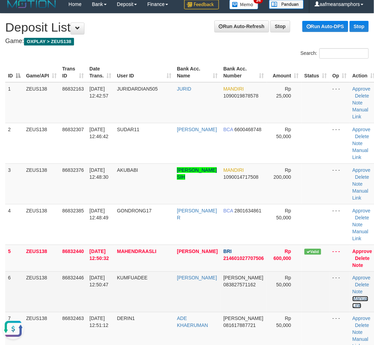
click at [352, 296] on link "Manual Link" at bounding box center [360, 302] width 16 height 12
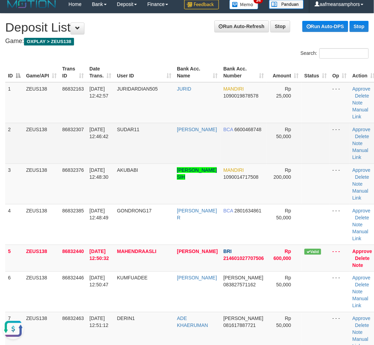
click at [112, 150] on td "31/08/2025 12:46:42" at bounding box center [99, 143] width 27 height 41
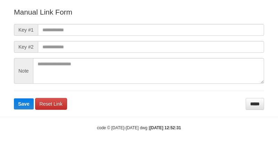
scroll to position [77, 0]
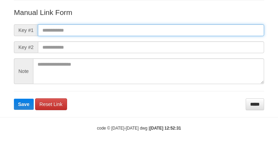
paste input "**********"
click at [190, 30] on input "text" at bounding box center [151, 30] width 226 height 12
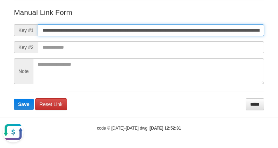
scroll to position [0, 504]
type input "**********"
click at [14, 99] on button "Save" at bounding box center [24, 104] width 20 height 11
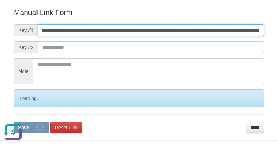
click at [14, 122] on button "Save" at bounding box center [31, 127] width 35 height 11
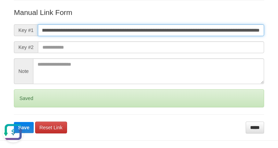
click at [14, 122] on button "Save" at bounding box center [24, 127] width 20 height 11
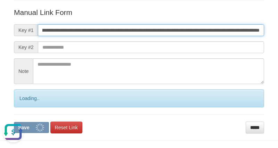
click at [14, 122] on button "Save" at bounding box center [31, 127] width 35 height 11
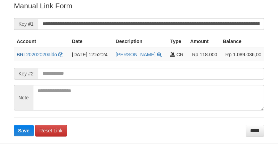
click at [14, 125] on button "Save" at bounding box center [24, 130] width 20 height 11
click at [157, 27] on input "**********" at bounding box center [151, 24] width 226 height 12
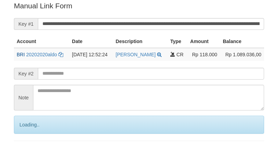
scroll to position [140, 0]
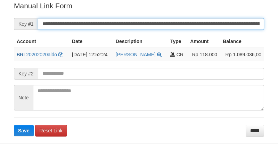
click at [14, 125] on button "Save" at bounding box center [24, 130] width 20 height 11
click at [157, 23] on input "**********" at bounding box center [151, 24] width 226 height 12
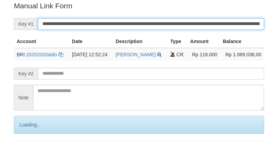
click at [157, 23] on input "**********" at bounding box center [151, 24] width 226 height 12
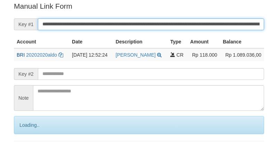
click at [157, 23] on input "**********" at bounding box center [151, 24] width 226 height 12
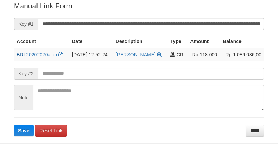
click at [157, 23] on input "**********" at bounding box center [151, 24] width 226 height 12
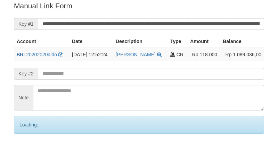
scroll to position [140, 0]
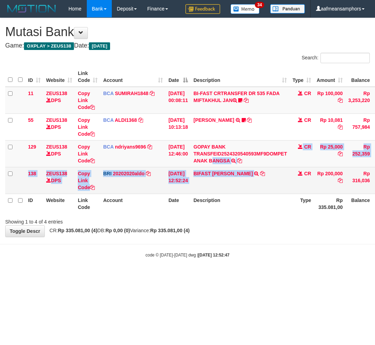
copy tbody "ANGSA TRSF E-BANKING CR 3108/FTSCY/WS95051 25000.00GOPAY BANK TRANSFEID25243205…"
drag, startPoint x: 218, startPoint y: 166, endPoint x: 255, endPoint y: 175, distance: 38.2
click at [255, 175] on tbody "11 ZEUS138 DPS Copy Link Code BCA SUMIRAH1848 DPS SUMIRAH mutasi_20250831_4156 …" at bounding box center [213, 140] width 416 height 107
click at [237, 171] on link "BIFAST [PERSON_NAME]" at bounding box center [222, 174] width 59 height 6
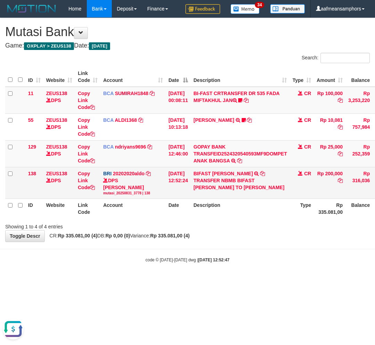
click at [220, 184] on div "TRANSFER NBMB BIFAST [PERSON_NAME] TO [PERSON_NAME]" at bounding box center [239, 184] width 93 height 14
copy link "[PERSON_NAME]"
drag, startPoint x: 219, startPoint y: 168, endPoint x: 246, endPoint y: 173, distance: 27.6
click at [246, 173] on td "BIFAST [PERSON_NAME] TRANSFER NBMB BIFAST [PERSON_NAME] TO [PERSON_NAME]" at bounding box center [240, 183] width 99 height 32
click at [83, 181] on link "Copy Link Code" at bounding box center [86, 180] width 17 height 19
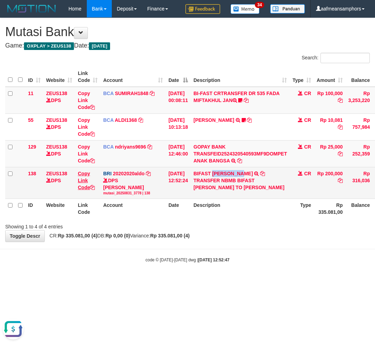
copy link "[PERSON_NAME]"
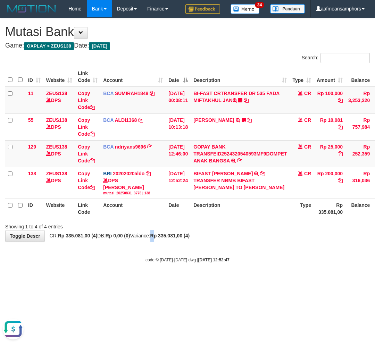
drag, startPoint x: 170, startPoint y: 234, endPoint x: 187, endPoint y: 239, distance: 18.1
click at [169, 236] on strong "Rp 335.081,00 (4)" at bounding box center [170, 236] width 40 height 6
click at [187, 239] on div "**********" at bounding box center [187, 130] width 375 height 224
click at [190, 235] on strong "Rp 335.081,00 (4)" at bounding box center [170, 236] width 40 height 6
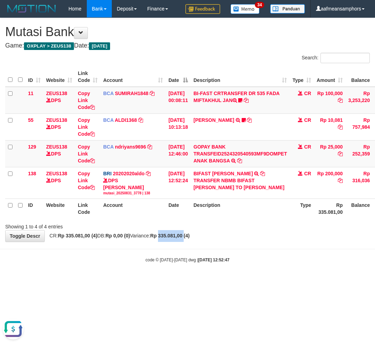
click at [190, 235] on strong "Rp 335.081,00 (4)" at bounding box center [170, 236] width 40 height 6
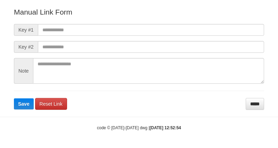
scroll to position [77, 0]
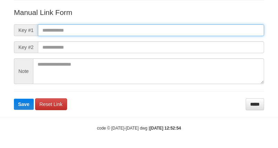
click at [174, 27] on input "text" at bounding box center [151, 30] width 226 height 12
paste input "**********"
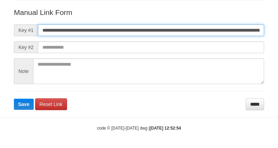
scroll to position [0, 470]
type input "**********"
click at [14, 99] on button "Save" at bounding box center [24, 104] width 20 height 11
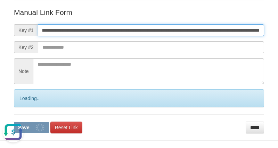
scroll to position [0, 0]
click at [14, 122] on button "Save" at bounding box center [31, 127] width 35 height 11
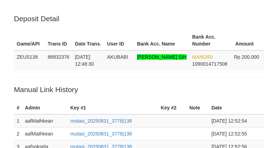
scroll to position [167, 0]
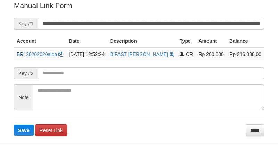
click at [112, 23] on input "**********" at bounding box center [151, 24] width 226 height 12
click at [14, 125] on button "Save" at bounding box center [24, 130] width 20 height 11
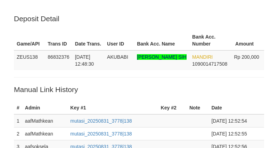
scroll to position [167, 0]
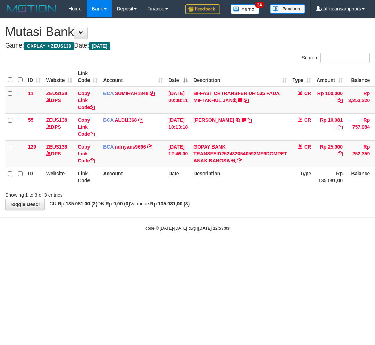
click at [213, 232] on body "Toggle navigation Home Bank Account List Load By Website Group [OXPLAY] ZEUS138…" at bounding box center [187, 124] width 375 height 249
click at [232, 237] on body "Toggle navigation Home Bank Account List Load By Website Group [OXPLAY] ZEUS138…" at bounding box center [187, 124] width 375 height 249
click at [152, 249] on html "Toggle navigation Home Bank Account List Load By Website Group [OXPLAY] ZEUS138…" at bounding box center [187, 124] width 375 height 249
click at [166, 249] on html "Toggle navigation Home Bank Account List Load By Website Group [OXPLAY] ZEUS138…" at bounding box center [187, 124] width 375 height 249
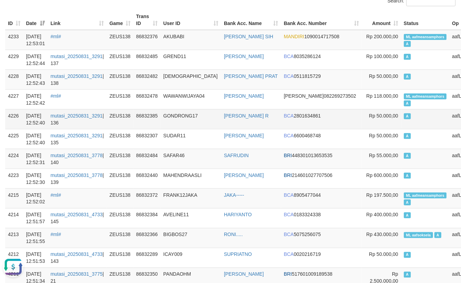
scroll to position [77, 0]
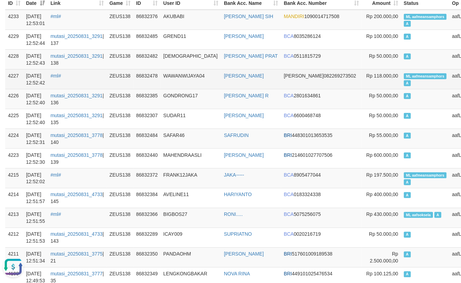
click at [208, 77] on td "WAWANWIJAYA04" at bounding box center [191, 79] width 61 height 20
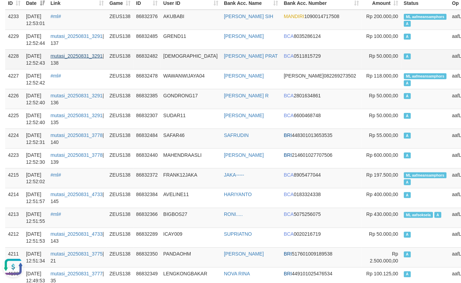
drag, startPoint x: 199, startPoint y: 75, endPoint x: 86, endPoint y: 53, distance: 115.1
click at [199, 75] on td "WAWANWIJAYA04" at bounding box center [191, 79] width 61 height 20
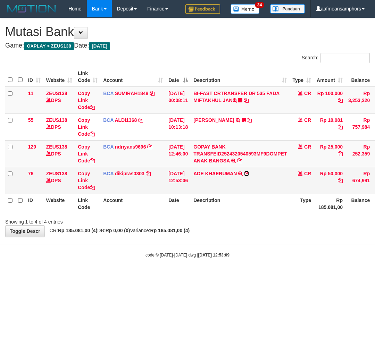
click at [249, 172] on icon at bounding box center [246, 173] width 5 height 5
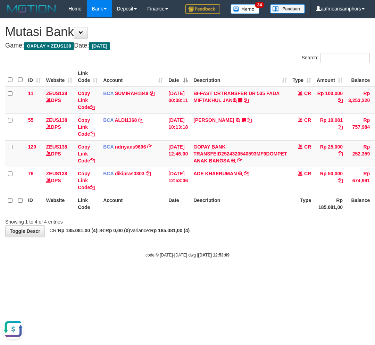
click at [235, 244] on body "Toggle navigation Home Bank Account List Load By Website Group [OXPLAY] ZEUS138…" at bounding box center [187, 138] width 375 height 276
click at [238, 244] on body "Toggle navigation Home Bank Account List Load By Website Group [OXPLAY] ZEUS138…" at bounding box center [187, 138] width 375 height 276
click at [106, 266] on body "Toggle navigation Home Bank Account List Load By Website Group [OXPLAY] ZEUS138…" at bounding box center [187, 138] width 375 height 276
click at [208, 272] on body "Toggle navigation Home Bank Account List Load By Website Group [OXPLAY] ZEUS138…" at bounding box center [187, 138] width 375 height 276
click at [209, 272] on body "Toggle navigation Home Bank Account List Load By Website Group [OXPLAY] ZEUS138…" at bounding box center [187, 138] width 375 height 276
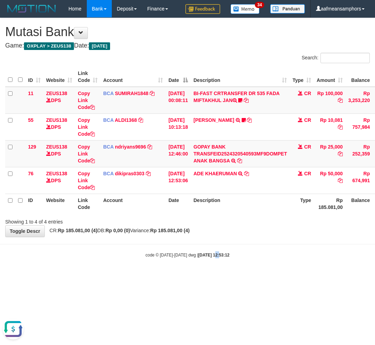
click at [207, 273] on body "Toggle navigation Home Bank Account List Load By Website Group [OXPLAY] ZEUS138…" at bounding box center [187, 138] width 375 height 276
click at [212, 275] on body "Toggle navigation Home Bank Account List Load By Website Group [OXPLAY] ZEUS138…" at bounding box center [187, 138] width 375 height 276
click at [211, 276] on html "Toggle navigation Home Bank Account List Load By Website Group [OXPLAY] ZEUS138…" at bounding box center [187, 138] width 375 height 276
click at [207, 276] on html "Toggle navigation Home Bank Account List Load By Website Group [OXPLAY] ZEUS138…" at bounding box center [187, 138] width 375 height 276
drag, startPoint x: 206, startPoint y: 276, endPoint x: 318, endPoint y: 309, distance: 116.2
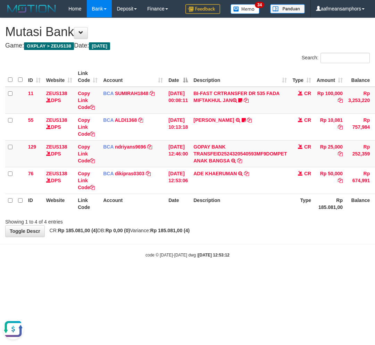
click at [211, 276] on html "Toggle navigation Home Bank Account List Load By Website Group [OXPLAY] ZEUS138…" at bounding box center [187, 138] width 375 height 276
click at [238, 242] on body "Toggle navigation Home Bank Account List Load By Website Group [OXPLAY] ZEUS138…" at bounding box center [187, 138] width 375 height 276
click at [245, 239] on body "Toggle navigation Home Bank Account List Load By Website Group [OXPLAY] ZEUS138…" at bounding box center [187, 138] width 375 height 276
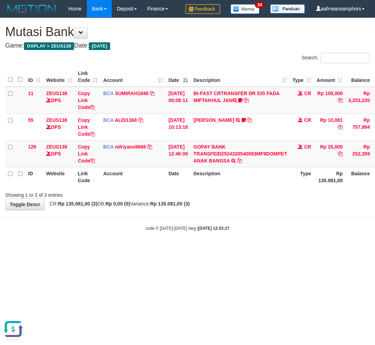
click at [208, 249] on html "Toggle navigation Home Bank Account List Load By Website Group [OXPLAY] ZEUS138…" at bounding box center [187, 124] width 375 height 249
click at [207, 249] on html "Toggle navigation Home Bank Account List Load By Website Group [OXPLAY] ZEUS138…" at bounding box center [187, 124] width 375 height 249
click at [211, 249] on html "Toggle navigation Home Bank Account List Load By Website Group [OXPLAY] ZEUS138…" at bounding box center [187, 124] width 375 height 249
click at [210, 249] on html "Toggle navigation Home Bank Account List Load By Website Group [OXPLAY] ZEUS138…" at bounding box center [187, 124] width 375 height 249
click at [203, 249] on html "Toggle navigation Home Bank Account List Load By Website Group [OXPLAY] ZEUS138…" at bounding box center [187, 124] width 375 height 249
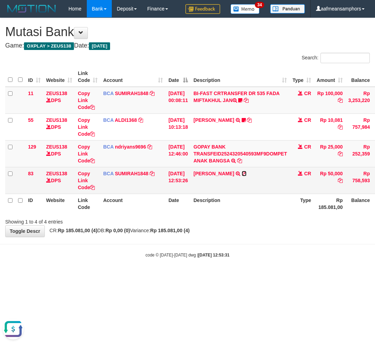
click at [246, 172] on icon at bounding box center [244, 173] width 5 height 5
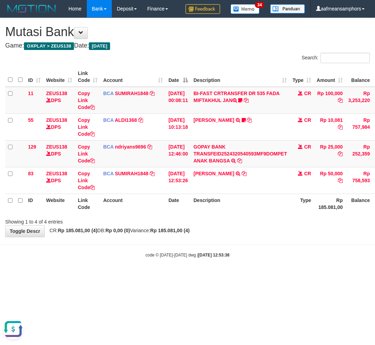
drag, startPoint x: 140, startPoint y: 241, endPoint x: 150, endPoint y: 200, distance: 42.7
click at [142, 235] on body "Toggle navigation Home Bank Account List Load By Website Group [OXPLAY] ZEUS138…" at bounding box center [187, 138] width 375 height 276
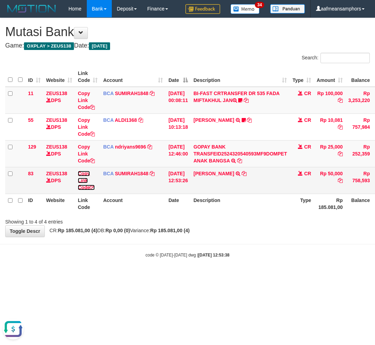
click at [81, 181] on link "Copy Link Code" at bounding box center [86, 180] width 17 height 19
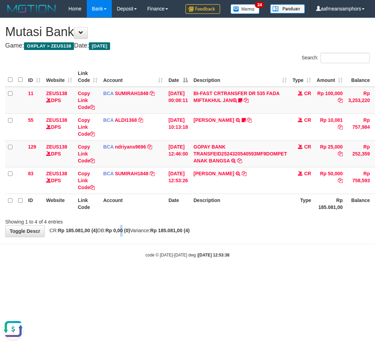
click at [130, 230] on strong "Rp 0,00 (0)" at bounding box center [118, 231] width 25 height 6
click at [136, 221] on div "Showing 1 to 4 of 4 entries" at bounding box center [78, 221] width 146 height 10
click at [135, 223] on div "Showing 1 to 4 of 4 entries" at bounding box center [78, 221] width 146 height 10
click at [157, 214] on div "ID Website Link Code Account Date Description Type Amount Balance Status Action…" at bounding box center [187, 140] width 375 height 151
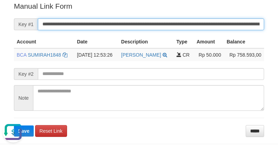
click at [200, 26] on input "**********" at bounding box center [151, 24] width 226 height 12
paste input "text"
type input "**********"
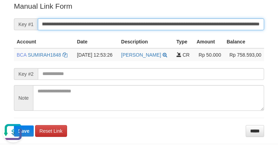
click at [14, 125] on button "Save" at bounding box center [24, 130] width 20 height 11
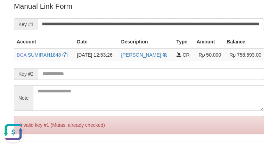
scroll to position [0, 0]
click at [214, 11] on form "**********" at bounding box center [139, 80] width 250 height 159
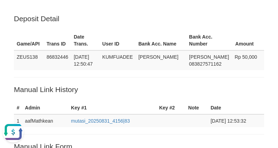
click at [208, 16] on p "Deposit Detail" at bounding box center [139, 19] width 250 height 10
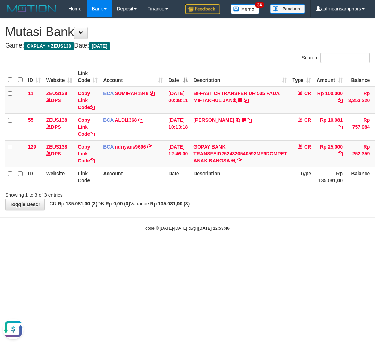
click at [224, 237] on body "Toggle navigation Home Bank Account List Load By Website Group [OXPLAY] ZEUS138…" at bounding box center [187, 124] width 375 height 249
click at [162, 245] on body "Toggle navigation Home Bank Account List Load By Website Group [OXPLAY] ZEUS138…" at bounding box center [187, 124] width 375 height 249
click at [176, 241] on body "Toggle navigation Home Bank Account List Load By Website Group [OXPLAY] ZEUS138…" at bounding box center [187, 124] width 375 height 249
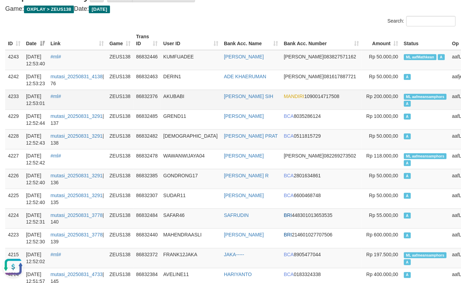
scroll to position [77, 0]
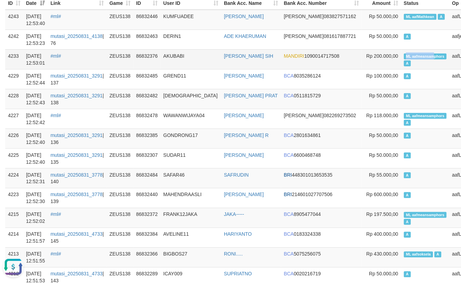
click at [404, 55] on span "ML aafmeansamphors" at bounding box center [425, 56] width 43 height 6
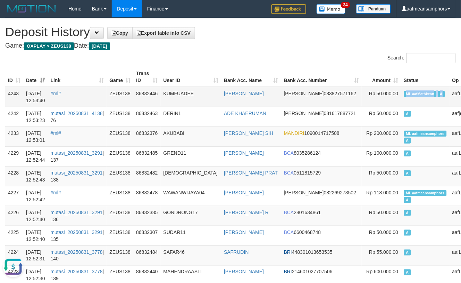
copy td "ML aafMathkean A"
drag, startPoint x: 363, startPoint y: 95, endPoint x: 400, endPoint y: 95, distance: 36.1
click at [401, 95] on td "ML aafMathkean A" at bounding box center [425, 97] width 48 height 20
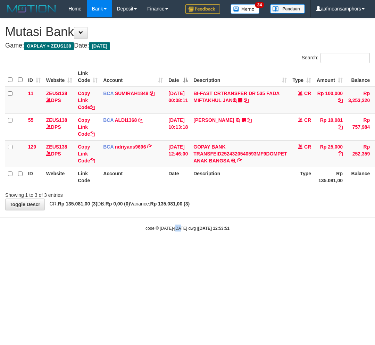
click at [176, 249] on html "Toggle navigation Home Bank Account List Load By Website Group [OXPLAY] ZEUS138…" at bounding box center [187, 124] width 375 height 249
drag, startPoint x: 179, startPoint y: 251, endPoint x: 185, endPoint y: 249, distance: 6.4
click at [179, 249] on html "Toggle navigation Home Bank Account List Load By Website Group [OXPLAY] ZEUS138…" at bounding box center [187, 124] width 375 height 249
click at [185, 246] on body "Toggle navigation Home Bank Account List Load By Website Group [OXPLAY] ZEUS138…" at bounding box center [187, 124] width 375 height 249
click at [182, 248] on body "Toggle navigation Home Bank Account List Load By Website Group [OXPLAY] ZEUS138…" at bounding box center [187, 124] width 375 height 249
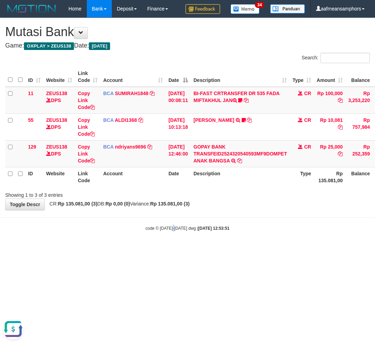
click at [172, 248] on body "Toggle navigation Home Bank Account List Load By Website Group [OXPLAY] ZEUS138…" at bounding box center [187, 124] width 375 height 249
click at [167, 249] on html "Toggle navigation Home Bank Account List Load By Website Group [OXPLAY] ZEUS138…" at bounding box center [187, 124] width 375 height 249
click at [168, 249] on html "Toggle navigation Home Bank Account List Load By Website Group [OXPLAY] ZEUS138…" at bounding box center [187, 124] width 375 height 249
click at [167, 249] on html "Toggle navigation Home Bank Account List Load By Website Group [OXPLAY] ZEUS138…" at bounding box center [187, 124] width 375 height 249
drag, startPoint x: 224, startPoint y: 285, endPoint x: 224, endPoint y: 280, distance: 4.5
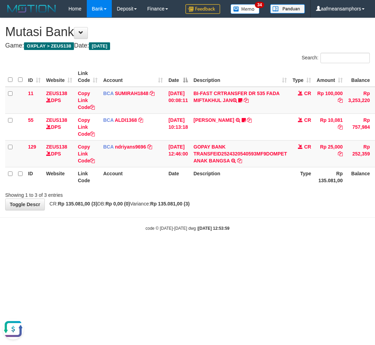
click at [225, 249] on html "Toggle navigation Home Bank Account List Load By Website Group [OXPLAY] ZEUS138…" at bounding box center [187, 124] width 375 height 249
click at [231, 249] on html "Toggle navigation Home Bank Account List Load By Website Group [OXPLAY] ZEUS138…" at bounding box center [187, 124] width 375 height 249
click at [230, 249] on html "Toggle navigation Home Bank Account List Load By Website Group [OXPLAY] ZEUS138…" at bounding box center [187, 124] width 375 height 249
click at [226, 249] on html "Toggle navigation Home Bank Account List Load By Website Group [OXPLAY] ZEUS138…" at bounding box center [187, 124] width 375 height 249
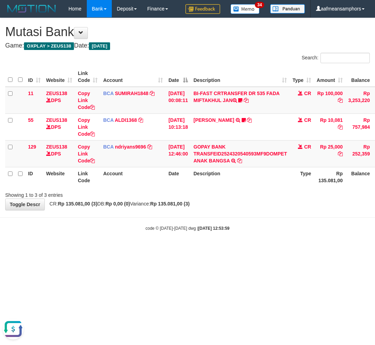
click at [224, 249] on html "Toggle navigation Home Bank Account List Load By Website Group [OXPLAY] ZEUS138…" at bounding box center [187, 124] width 375 height 249
click at [227, 249] on html "Toggle navigation Home Bank Account List Load By Website Group [OXPLAY] ZEUS138…" at bounding box center [187, 124] width 375 height 249
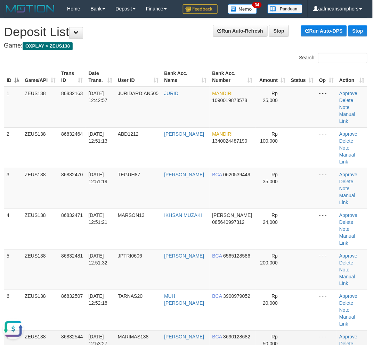
drag, startPoint x: 101, startPoint y: 301, endPoint x: 32, endPoint y: 274, distance: 73.9
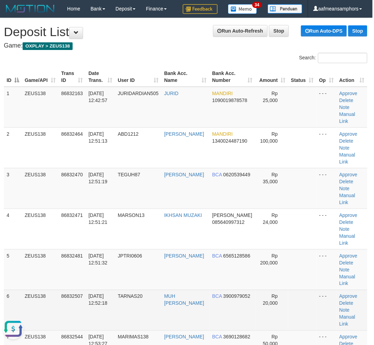
click at [98, 334] on span "[DATE] 12:53:27" at bounding box center [98, 340] width 19 height 12
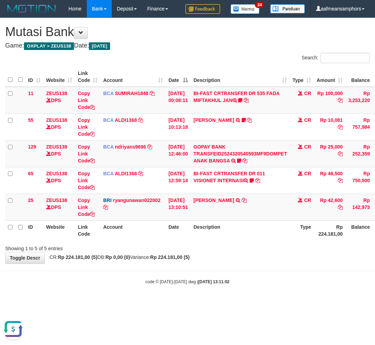
click at [228, 287] on body "Toggle navigation Home Bank Account List Load By Website Group [OXPLAY] ZEUS138…" at bounding box center [187, 151] width 375 height 302
drag, startPoint x: 243, startPoint y: 278, endPoint x: 359, endPoint y: 251, distance: 119.1
click at [242, 277] on body "Toggle navigation Home Bank Account List Load By Website Group [OXPLAY] ZEUS138…" at bounding box center [187, 151] width 375 height 302
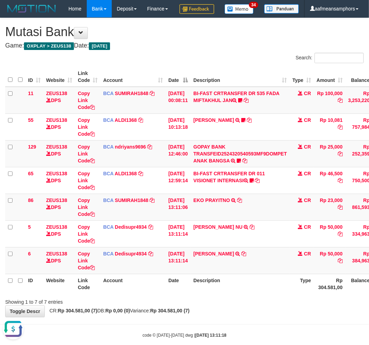
drag, startPoint x: 244, startPoint y: 311, endPoint x: 247, endPoint y: 298, distance: 14.1
click at [244, 296] on div "ID Website Link Code Account Date Description Type Amount Balance Status Action…" at bounding box center [184, 180] width 369 height 231
click at [244, 294] on th "Description" at bounding box center [240, 284] width 99 height 20
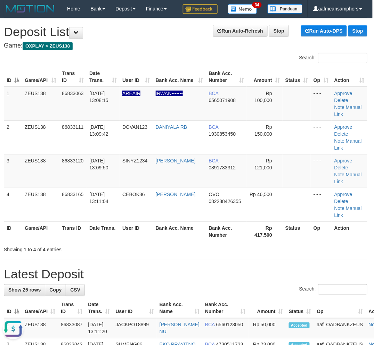
drag, startPoint x: 161, startPoint y: 243, endPoint x: 173, endPoint y: 238, distance: 12.9
click at [161, 267] on h1 "Latest Deposit" at bounding box center [185, 274] width 363 height 14
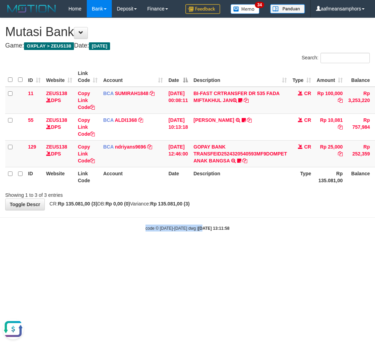
click at [192, 220] on body "Toggle navigation Home Bank Account List Load By Website Group [OXPLAY] ZEUS138…" at bounding box center [187, 124] width 375 height 249
click at [199, 210] on div "**********" at bounding box center [187, 114] width 375 height 192
click at [280, 231] on body "Toggle navigation Home Bank Account List Load By Website Group [OXPLAY] ZEUS138…" at bounding box center [187, 124] width 375 height 249
click at [261, 226] on div "code © 2012-2018 dwg | 2025/08/31 13:12:10" at bounding box center [187, 228] width 375 height 7
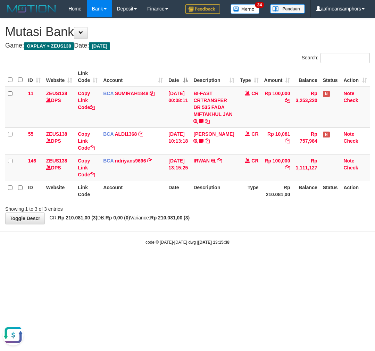
click at [268, 229] on body "Toggle navigation Home Bank Account List Load By Website Group [OXPLAY] ZEUS138…" at bounding box center [187, 131] width 375 height 263
click at [269, 229] on body "Toggle navigation Home Bank Account List Load By Website Group [OXPLAY] ZEUS138…" at bounding box center [187, 131] width 375 height 263
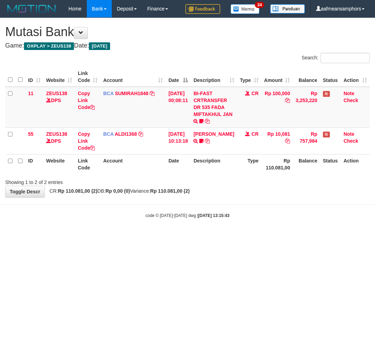
drag, startPoint x: 224, startPoint y: 253, endPoint x: 231, endPoint y: 225, distance: 28.9
click at [224, 236] on html "Toggle navigation Home Bank Account List Load By Website Group [OXPLAY] ZEUS138…" at bounding box center [187, 118] width 375 height 236
drag, startPoint x: 258, startPoint y: 239, endPoint x: 374, endPoint y: 225, distance: 116.4
click at [259, 236] on html "Toggle navigation Home Bank Account List Load By Website Group [OXPLAY] ZEUS138…" at bounding box center [187, 118] width 375 height 236
drag, startPoint x: 217, startPoint y: 249, endPoint x: 234, endPoint y: 245, distance: 17.5
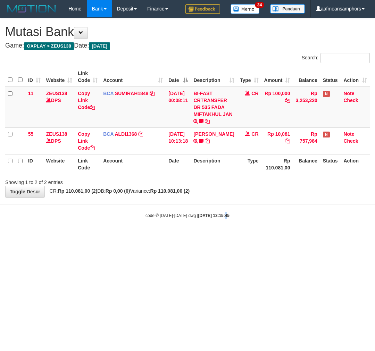
click at [218, 236] on html "Toggle navigation Home Bank Account List Load By Website Group [OXPLAY] ZEUS138…" at bounding box center [187, 118] width 375 height 236
